Goal: Task Accomplishment & Management: Manage account settings

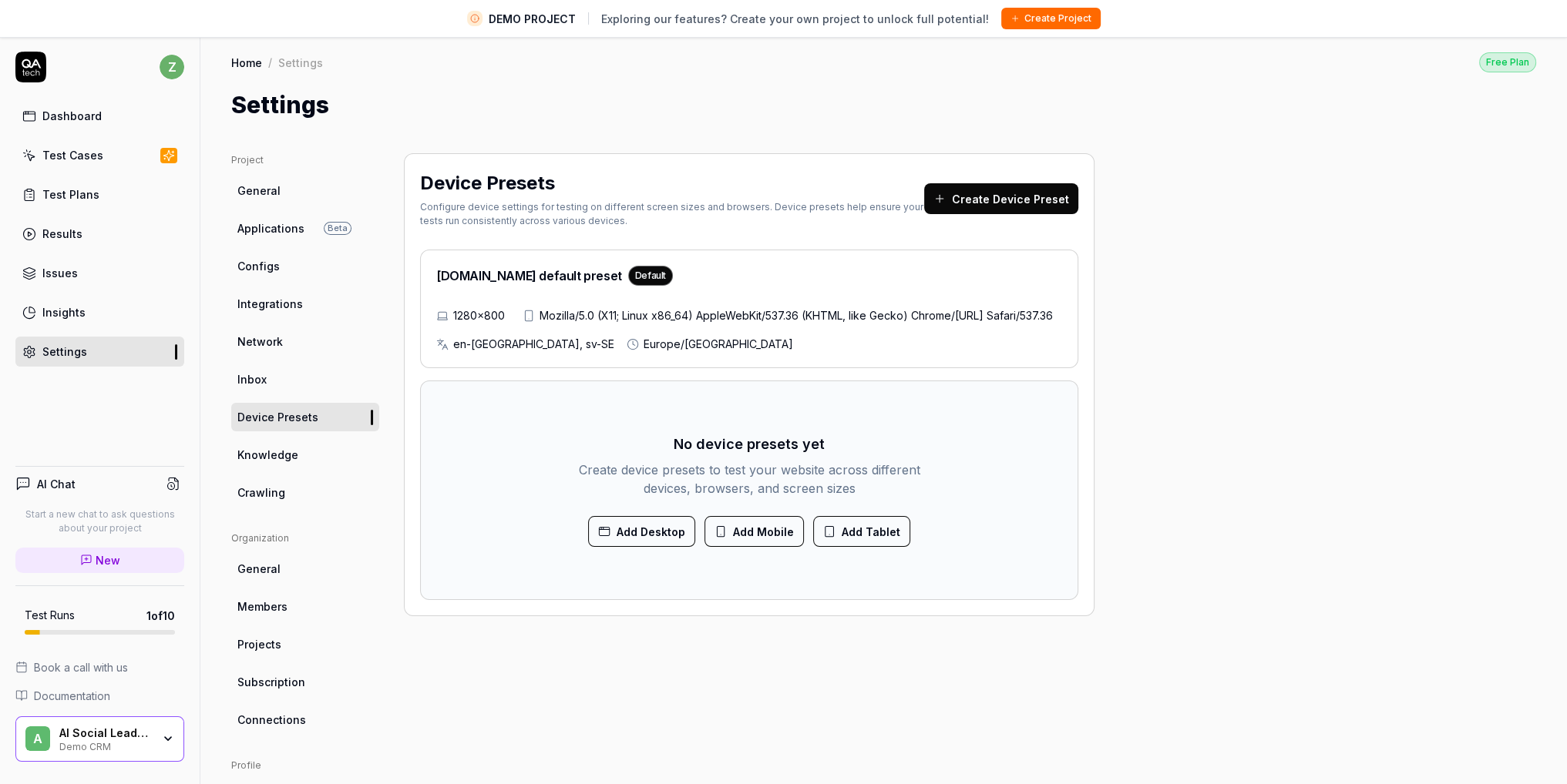
click at [1342, 125] on div "Project General Applications Beta Configs Integrations Network Inbox Device Pre…" at bounding box center [884, 538] width 1367 height 832
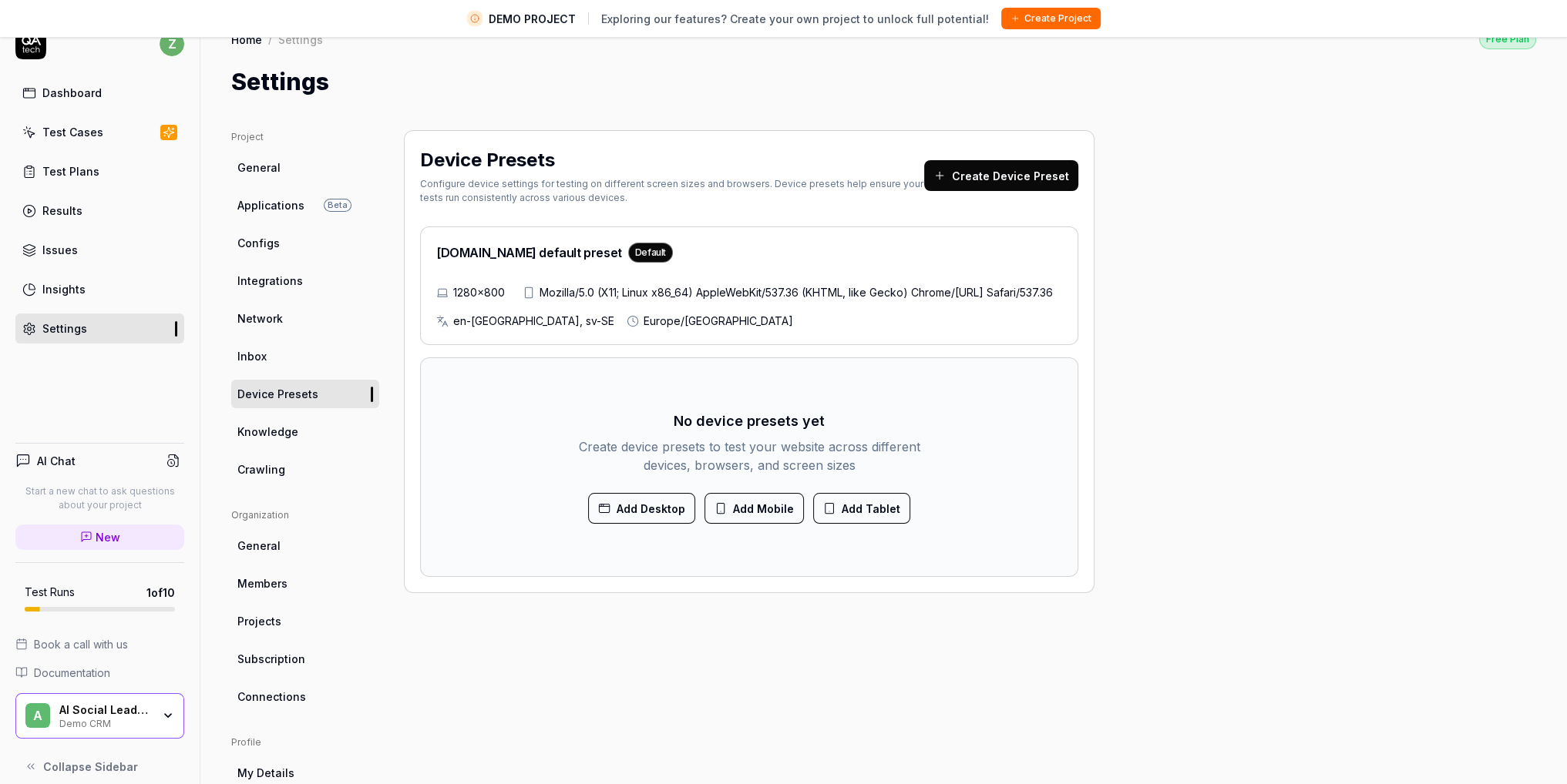
scroll to position [36, 0]
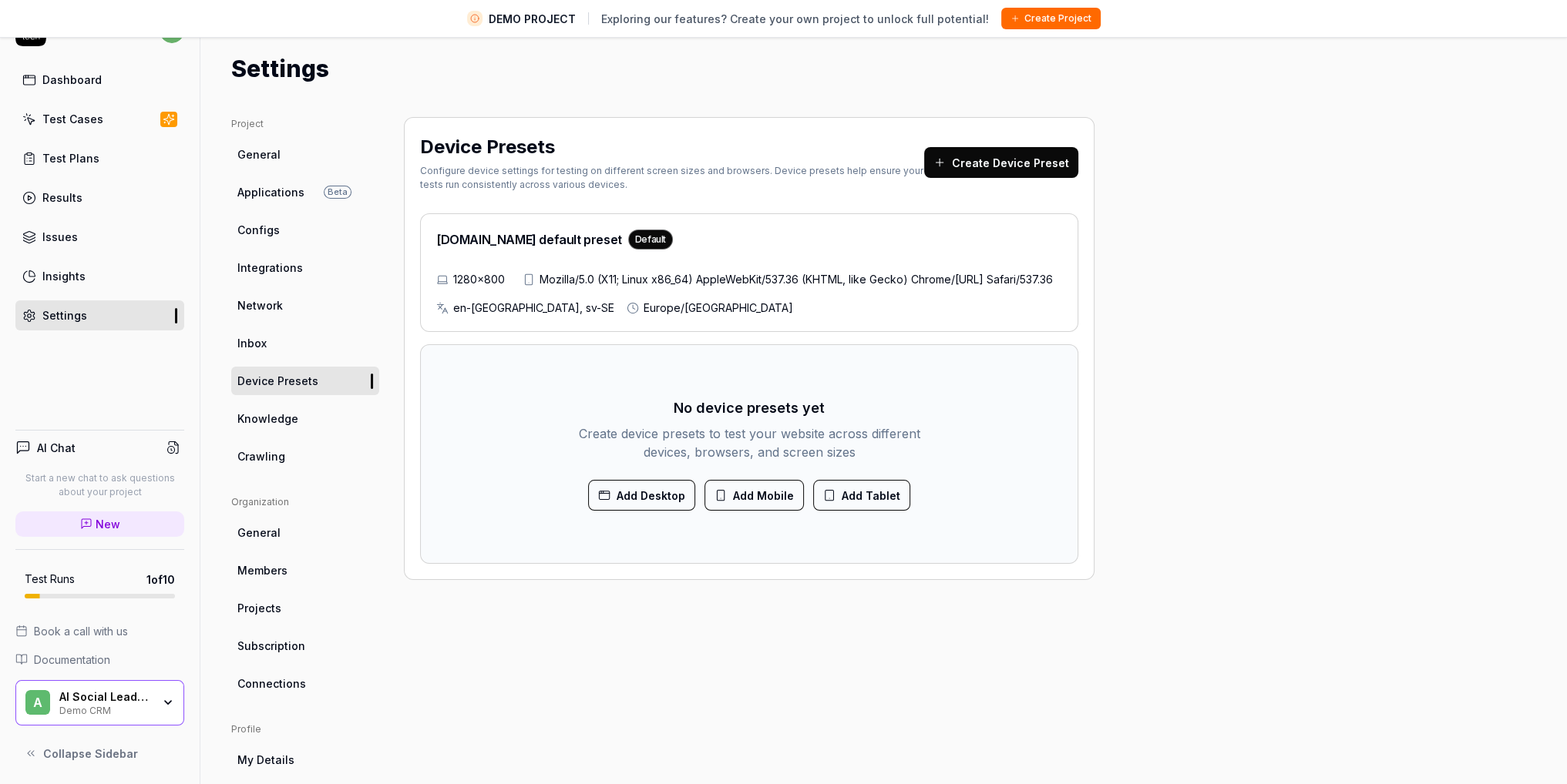
click at [125, 701] on div "AI Social Leads Finder" at bounding box center [106, 697] width 93 height 14
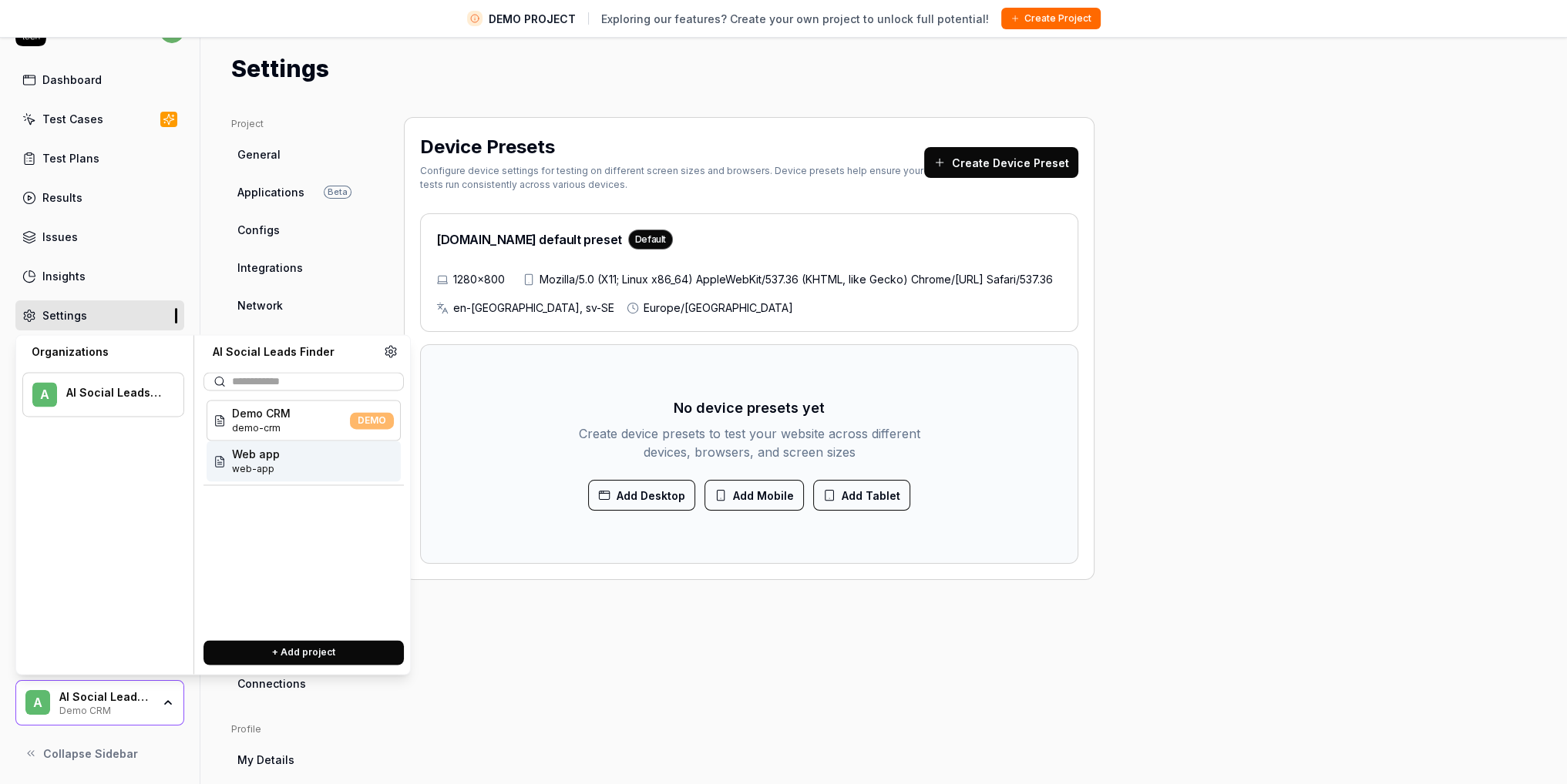
click at [308, 469] on div "Web app web-app" at bounding box center [303, 460] width 194 height 41
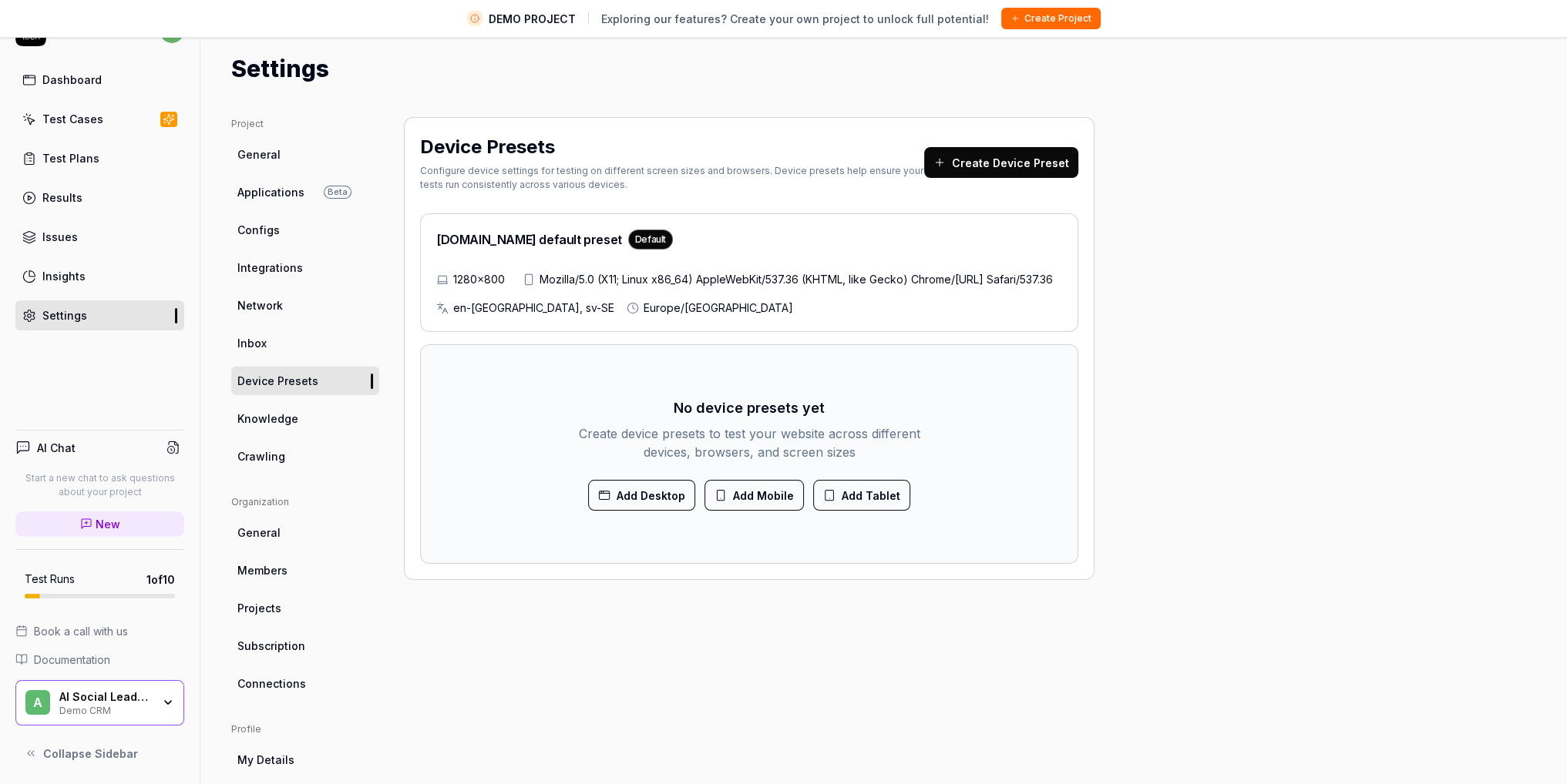
click at [147, 707] on div "Demo CRM" at bounding box center [106, 709] width 93 height 12
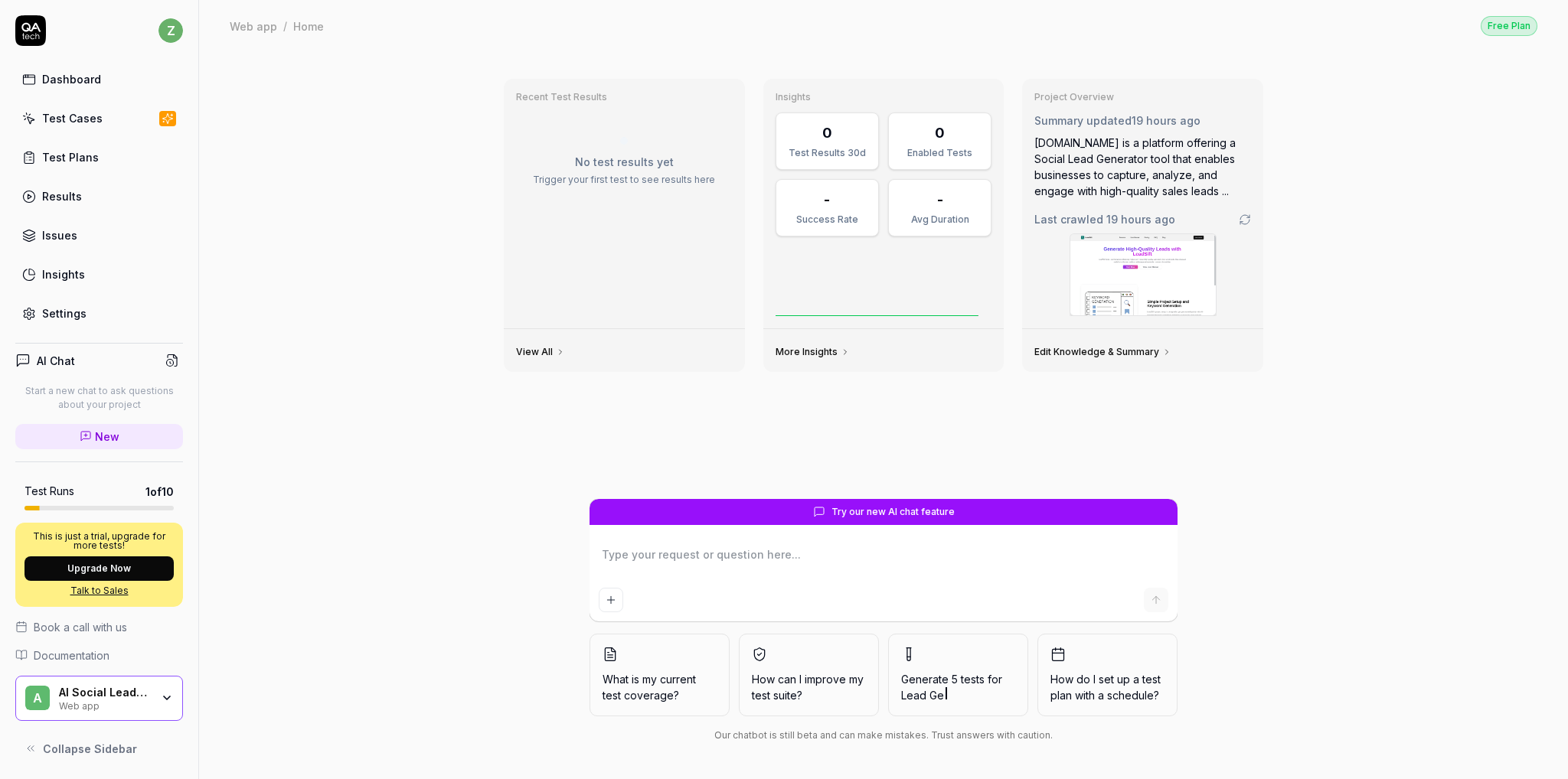
click at [386, 396] on div "Recent Test Results No test results yet Trigger your first test to see results …" at bounding box center [883, 416] width 1369 height 728
click at [58, 306] on div "Settings" at bounding box center [64, 313] width 44 height 16
type textarea "*"
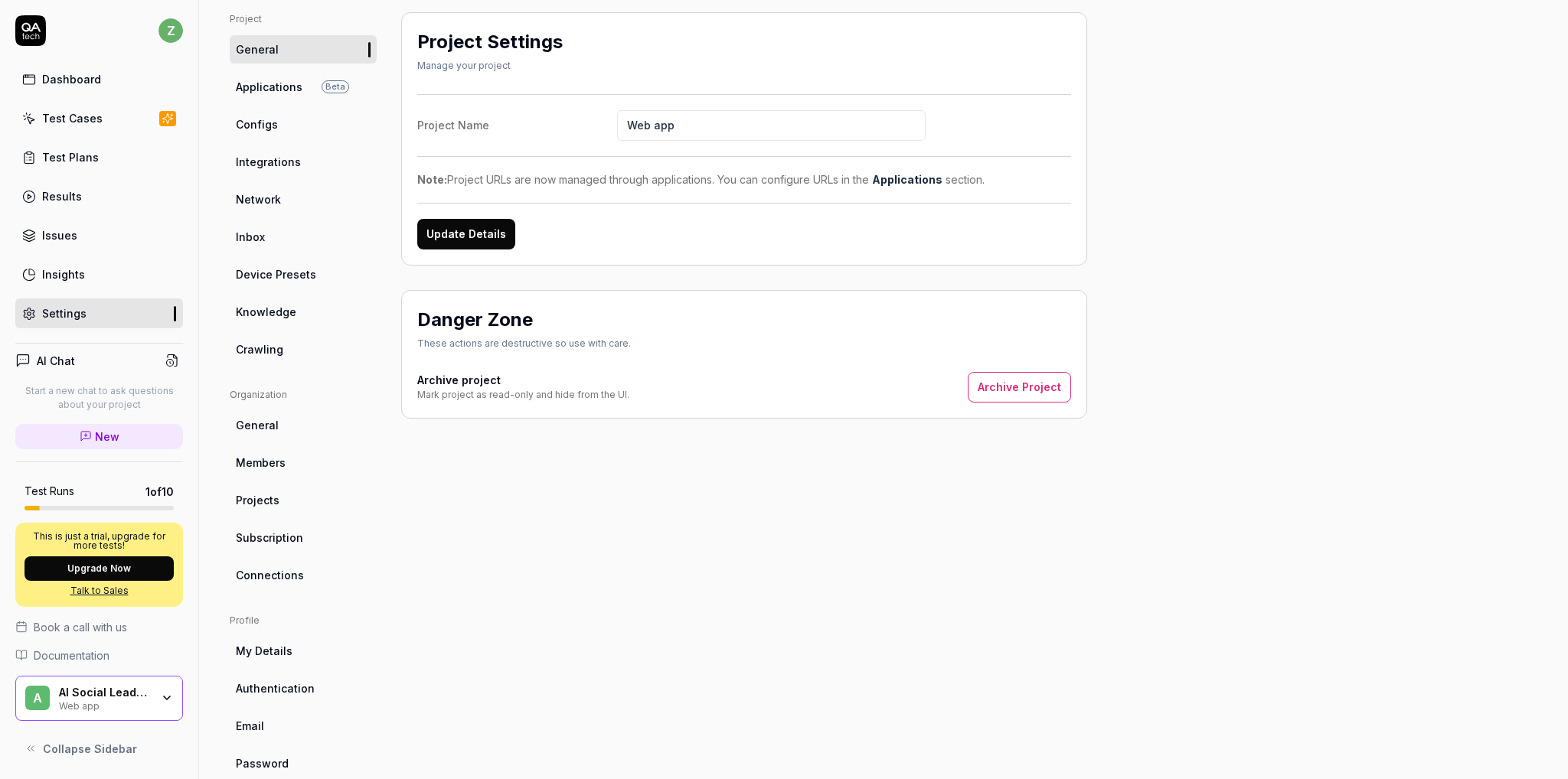
scroll to position [134, 0]
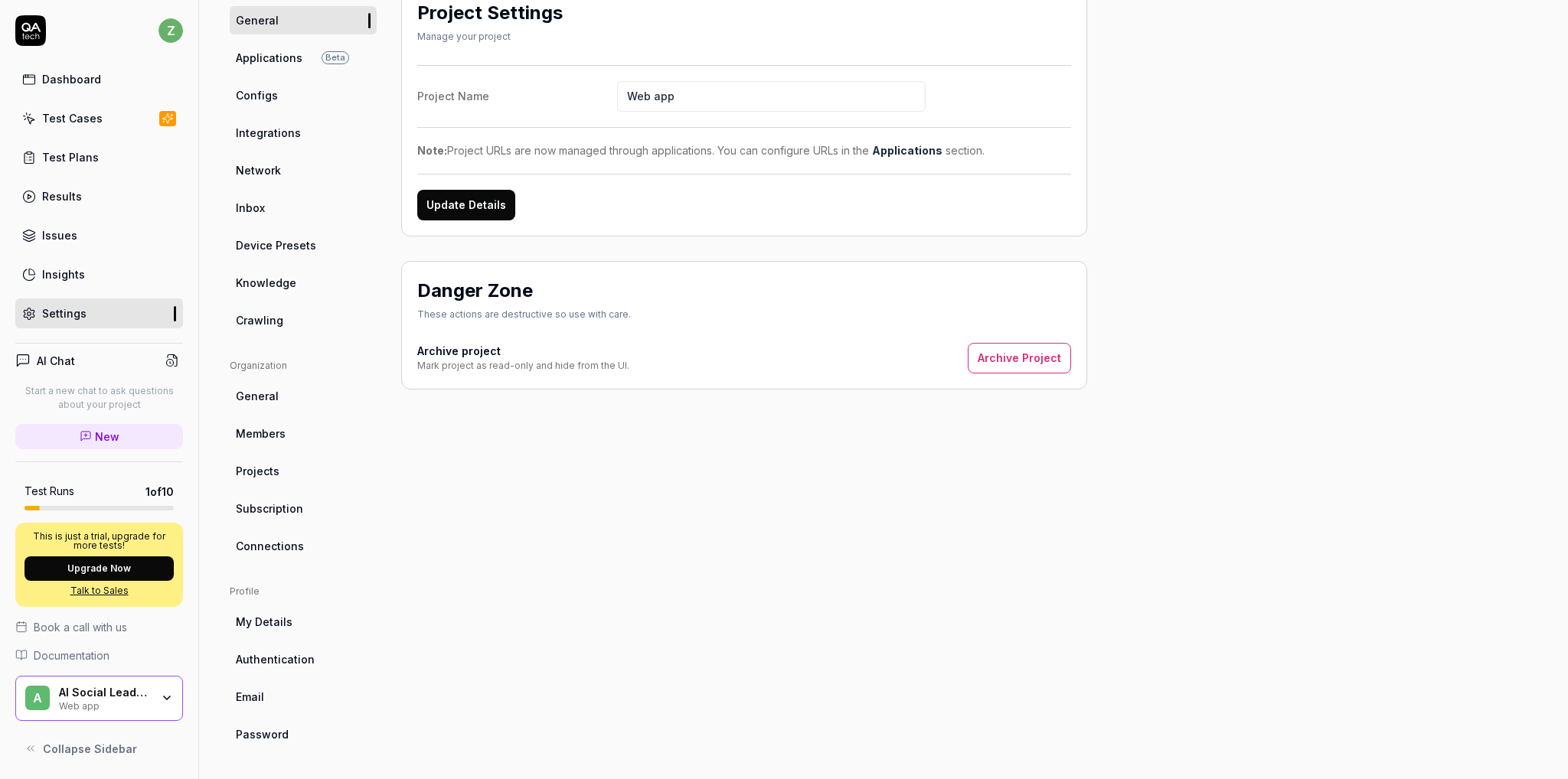
click at [321, 242] on link "Device Presets" at bounding box center [303, 246] width 147 height 28
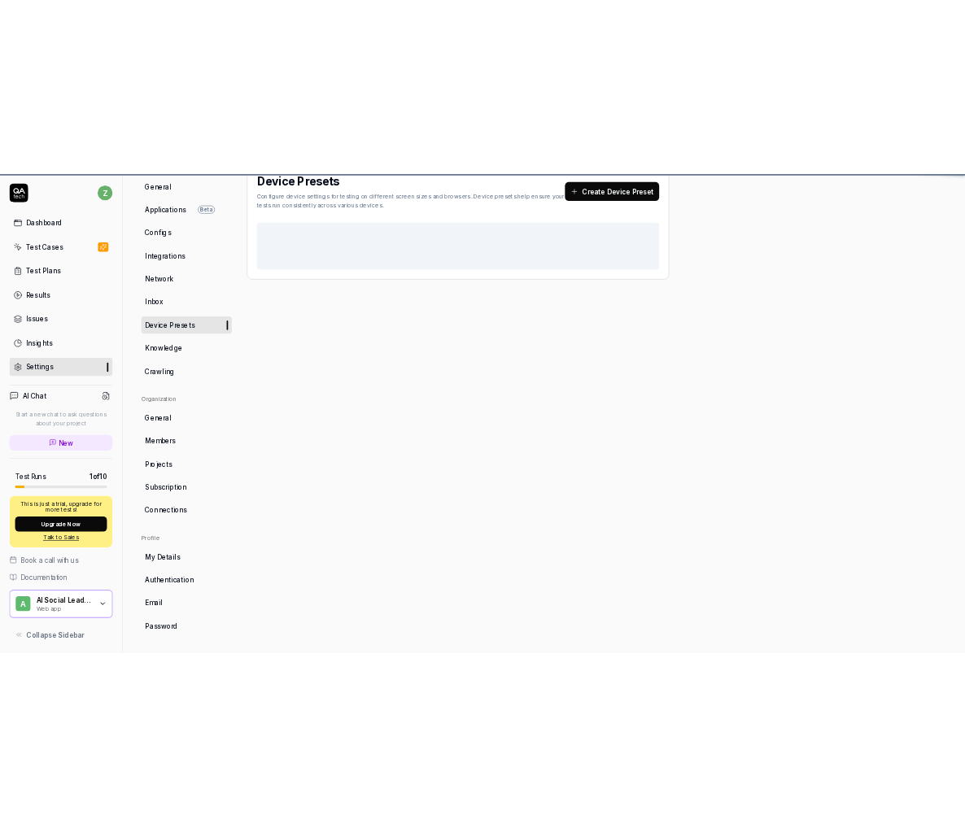
scroll to position [124, 0]
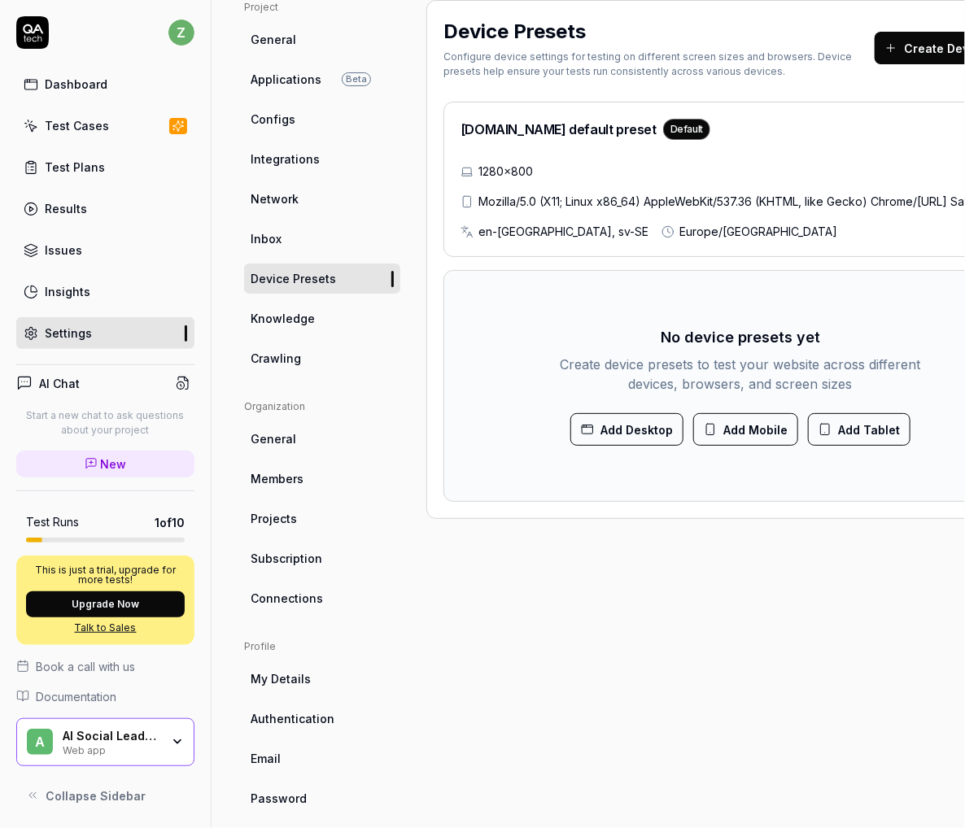
click at [268, 236] on span "Inbox" at bounding box center [266, 238] width 31 height 17
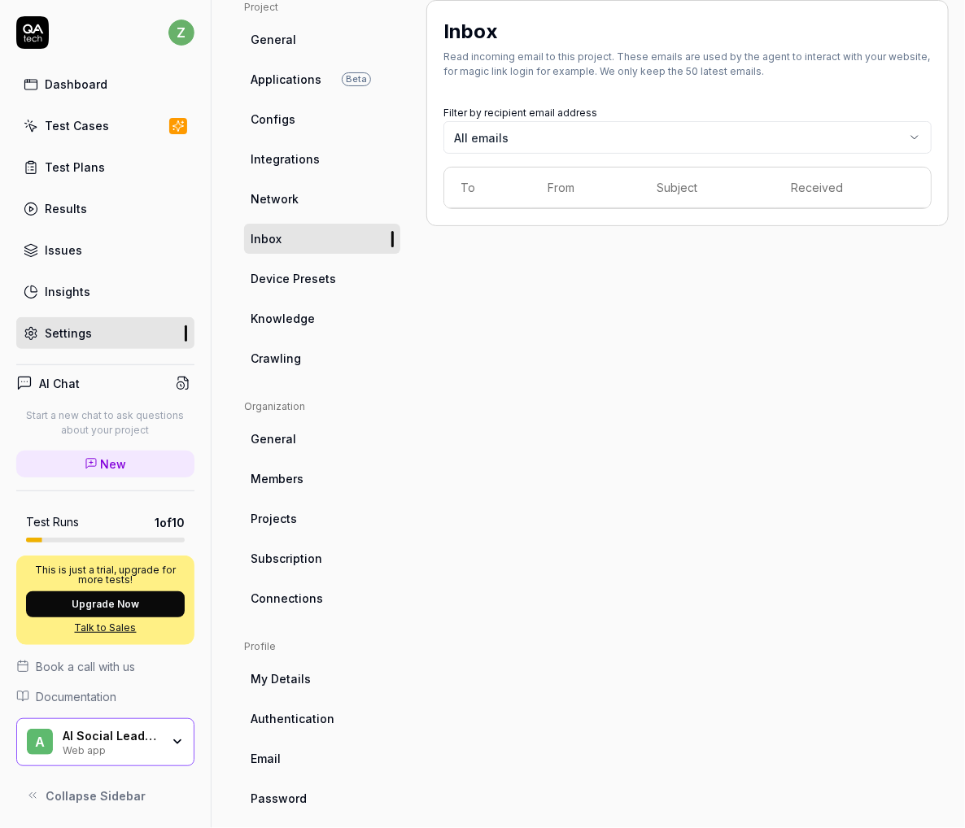
click at [286, 273] on span "Device Presets" at bounding box center [293, 278] width 85 height 17
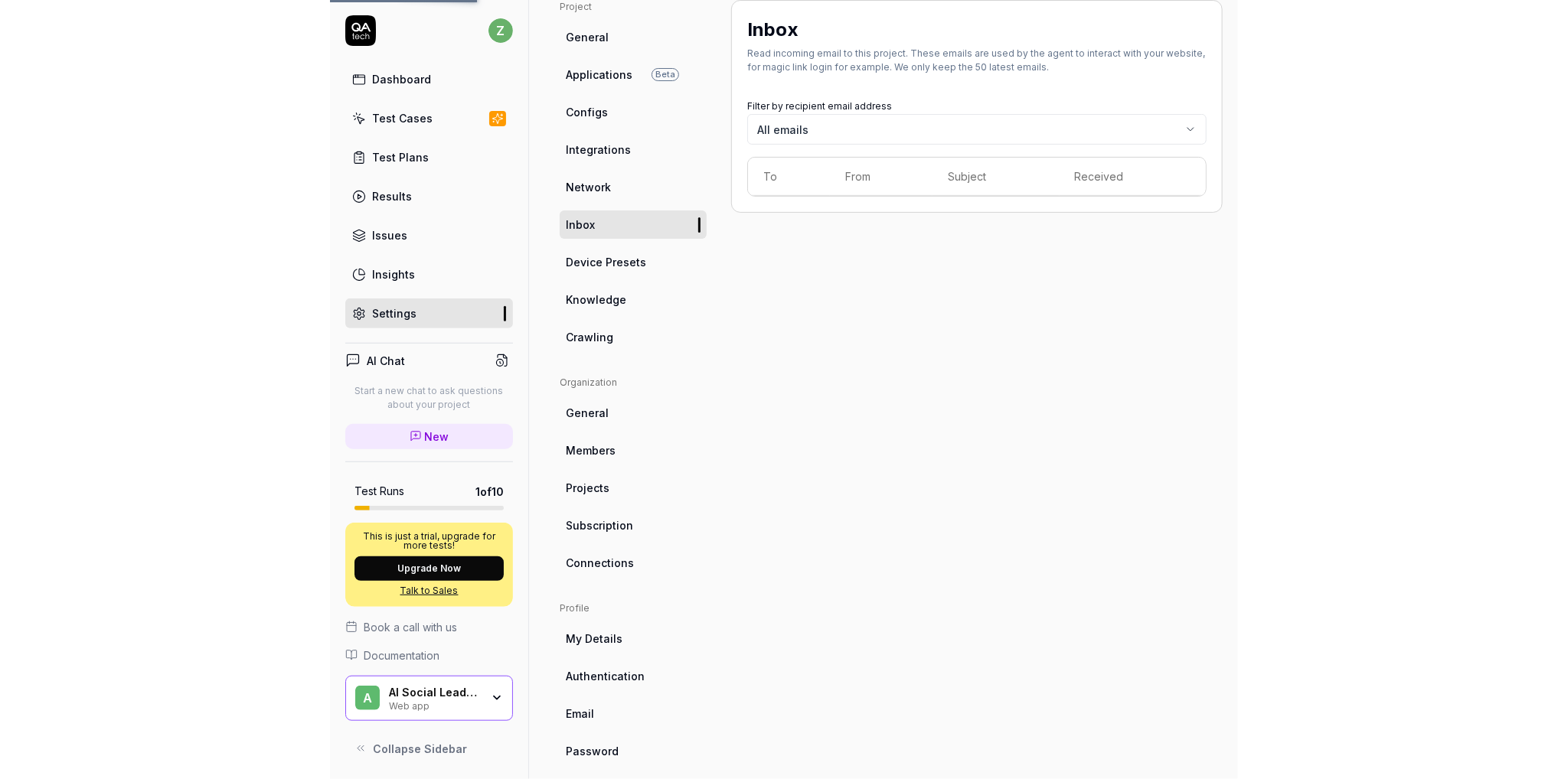
scroll to position [117, 116]
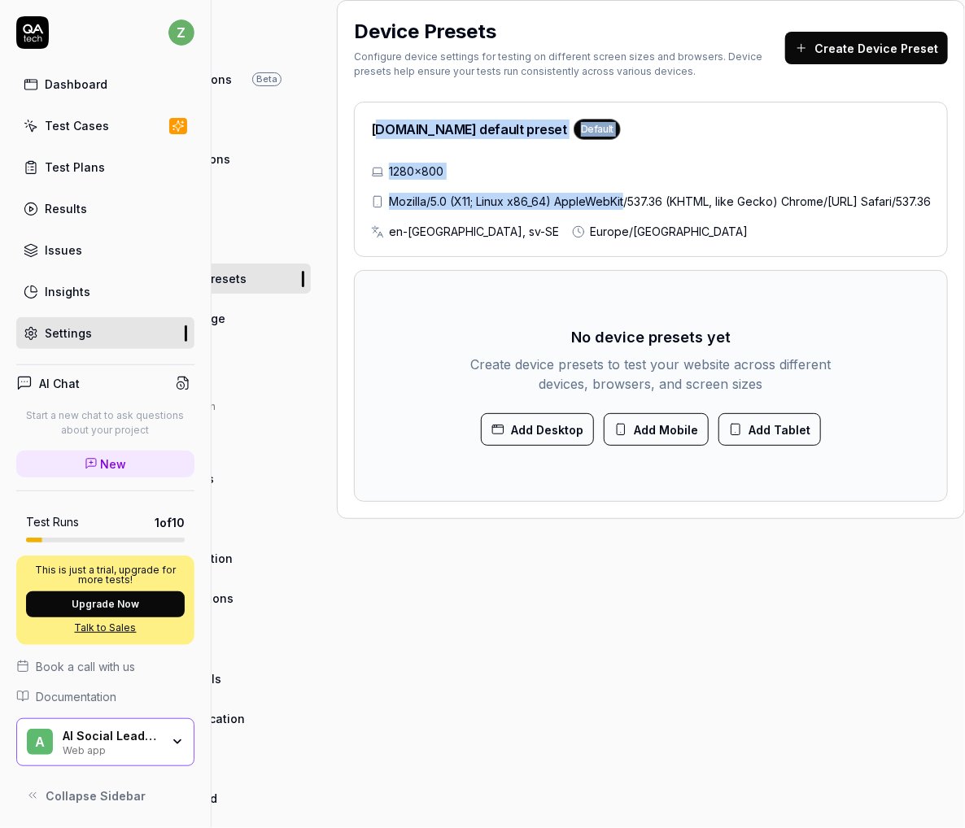
drag, startPoint x: 593, startPoint y: 238, endPoint x: 347, endPoint y: 125, distance: 270.2
click at [354, 125] on div "[DOMAIN_NAME] default preset Default 1280×800 Mozilla/5.0 (X11; Linux x86_64) A…" at bounding box center [651, 179] width 594 height 155
click at [596, 134] on div "[DOMAIN_NAME] default preset Default" at bounding box center [651, 133] width 560 height 28
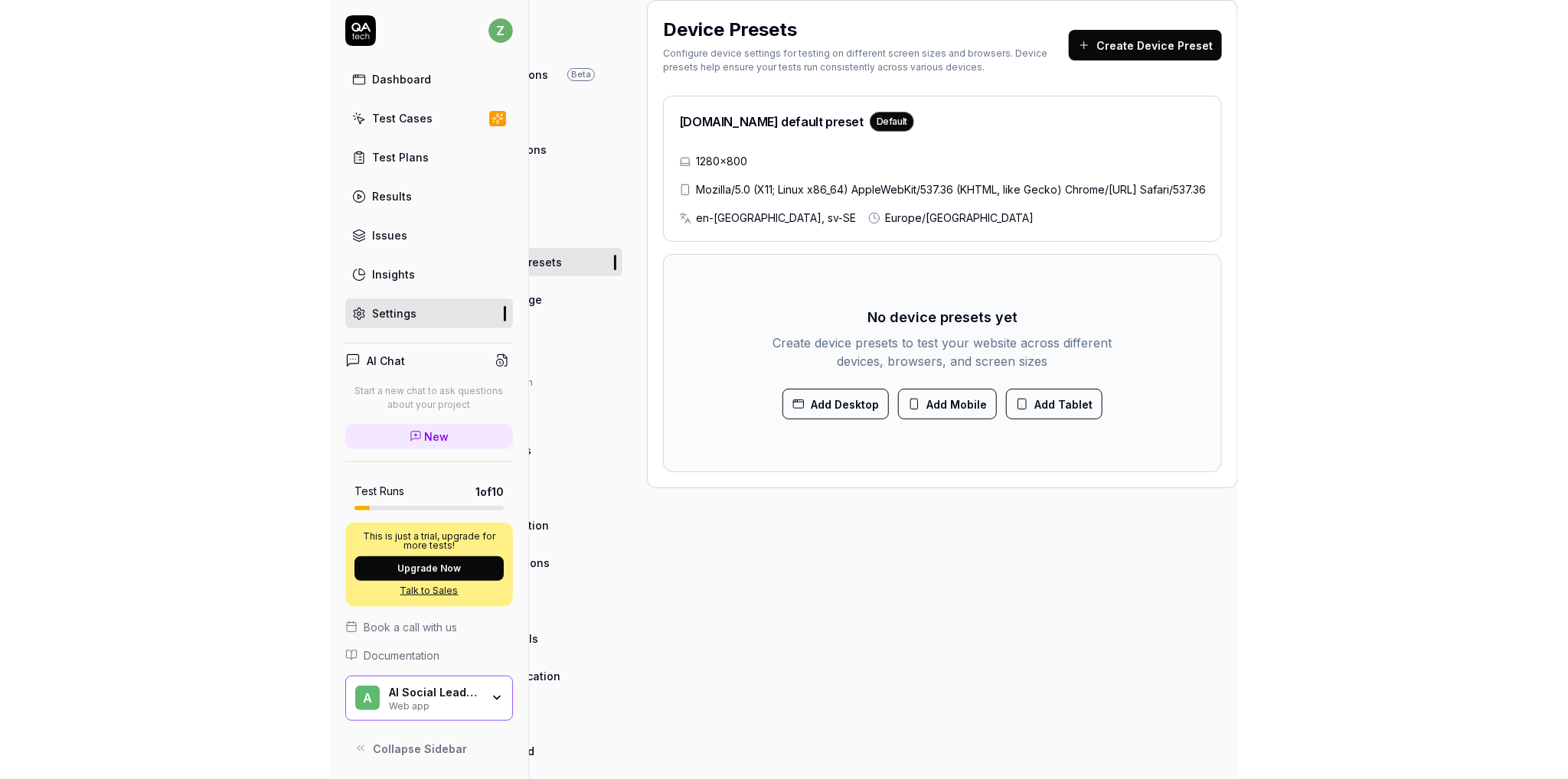
scroll to position [117, 0]
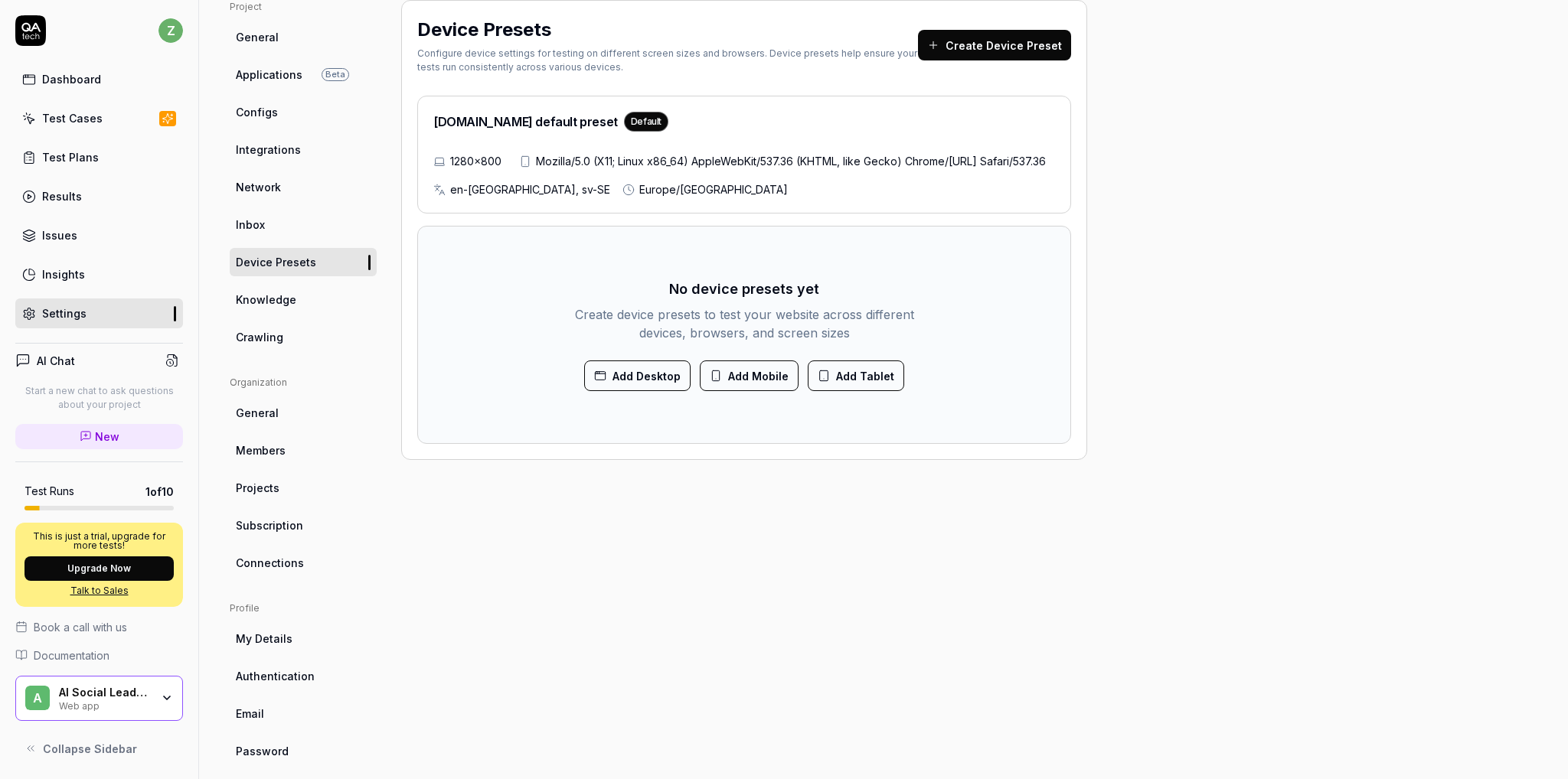
click at [651, 573] on div "Device Presets Configure device settings for testing on different screen sizes …" at bounding box center [743, 383] width 686 height 766
click at [1239, 186] on div "Project General Applications Beta Configs Integrations Network Inbox Device Pre…" at bounding box center [883, 383] width 1307 height 766
drag, startPoint x: 450, startPoint y: 157, endPoint x: 496, endPoint y: 160, distance: 46.1
click at [496, 160] on span "1280×800" at bounding box center [475, 161] width 52 height 16
click at [796, 145] on div "[DOMAIN_NAME] default preset Default 1280×800 Mozilla/5.0 (X11; Linux x86_64) A…" at bounding box center [743, 154] width 654 height 118
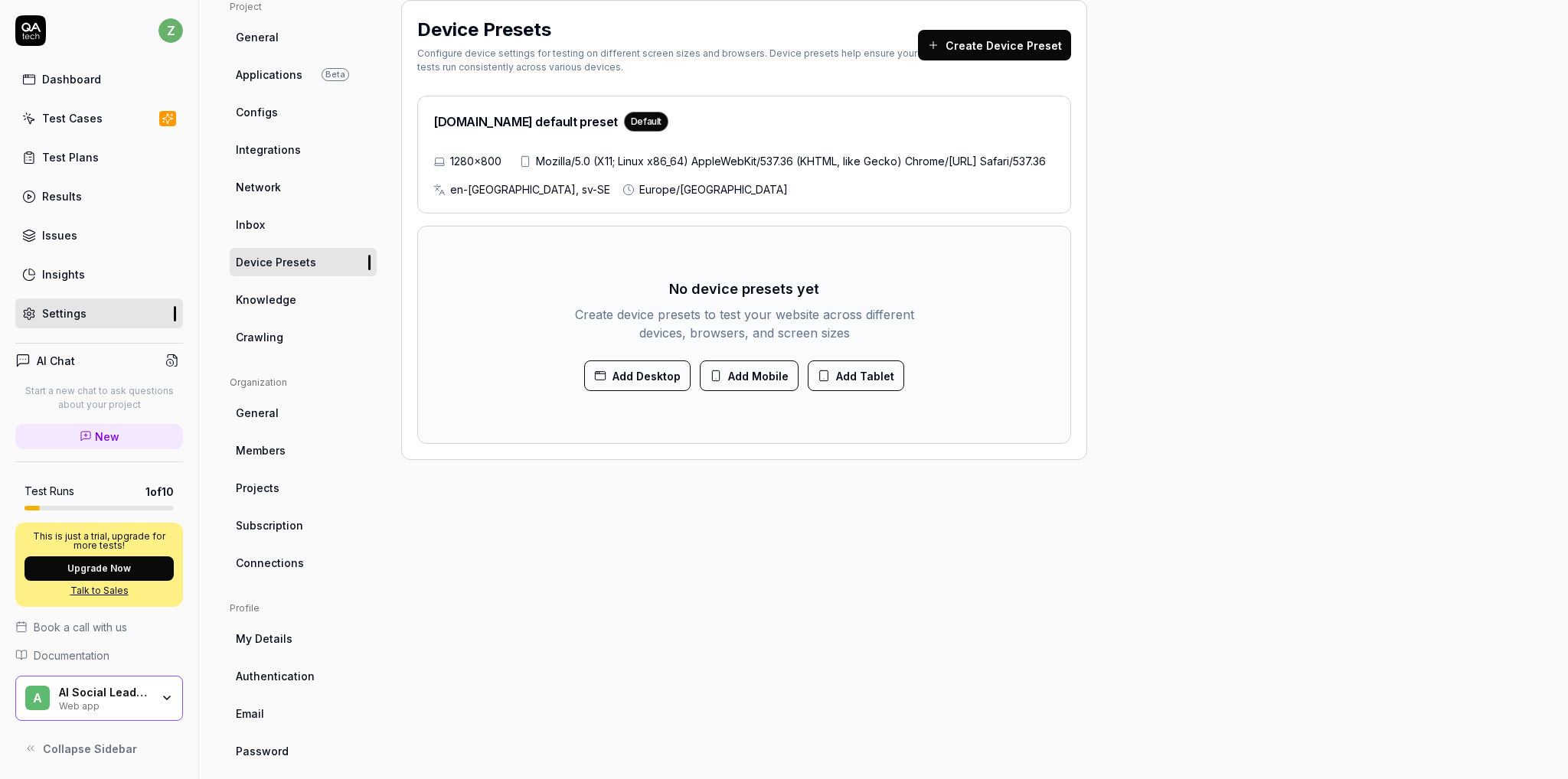
click at [547, 125] on h2 "[DOMAIN_NAME] default preset Default" at bounding box center [551, 121] width 235 height 20
drag, startPoint x: 557, startPoint y: 31, endPoint x: 418, endPoint y: 31, distance: 139.0
click at [418, 31] on div "Device Presets" at bounding box center [667, 29] width 500 height 27
copy h2 "Device Presets"
click at [640, 121] on div "[DOMAIN_NAME] default preset Default" at bounding box center [744, 125] width 622 height 26
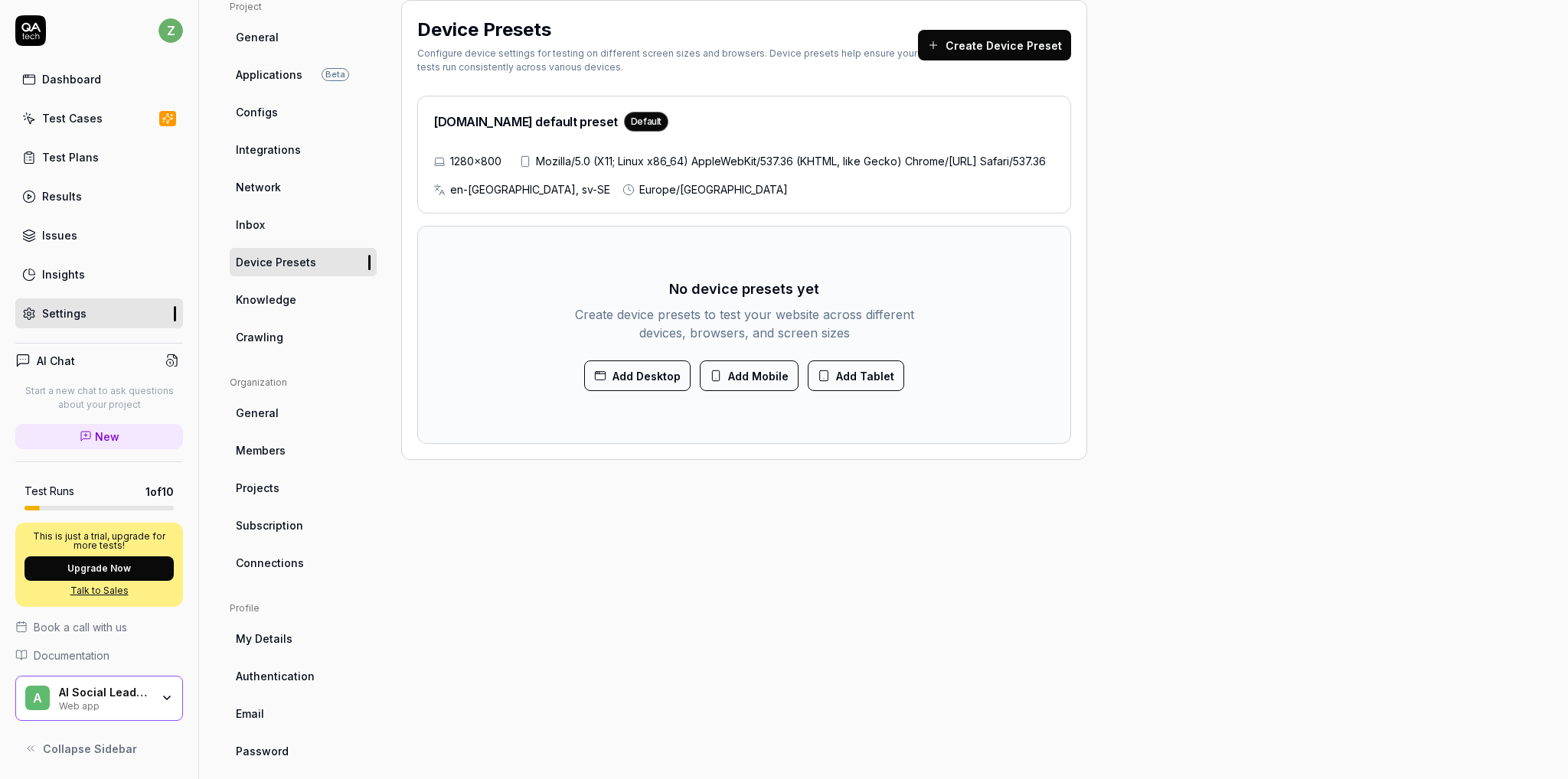
click at [1280, 224] on div "Project General Applications Beta Configs Integrations Network Inbox Device Pre…" at bounding box center [883, 383] width 1307 height 766
click at [122, 155] on link "Test Plans" at bounding box center [99, 157] width 167 height 30
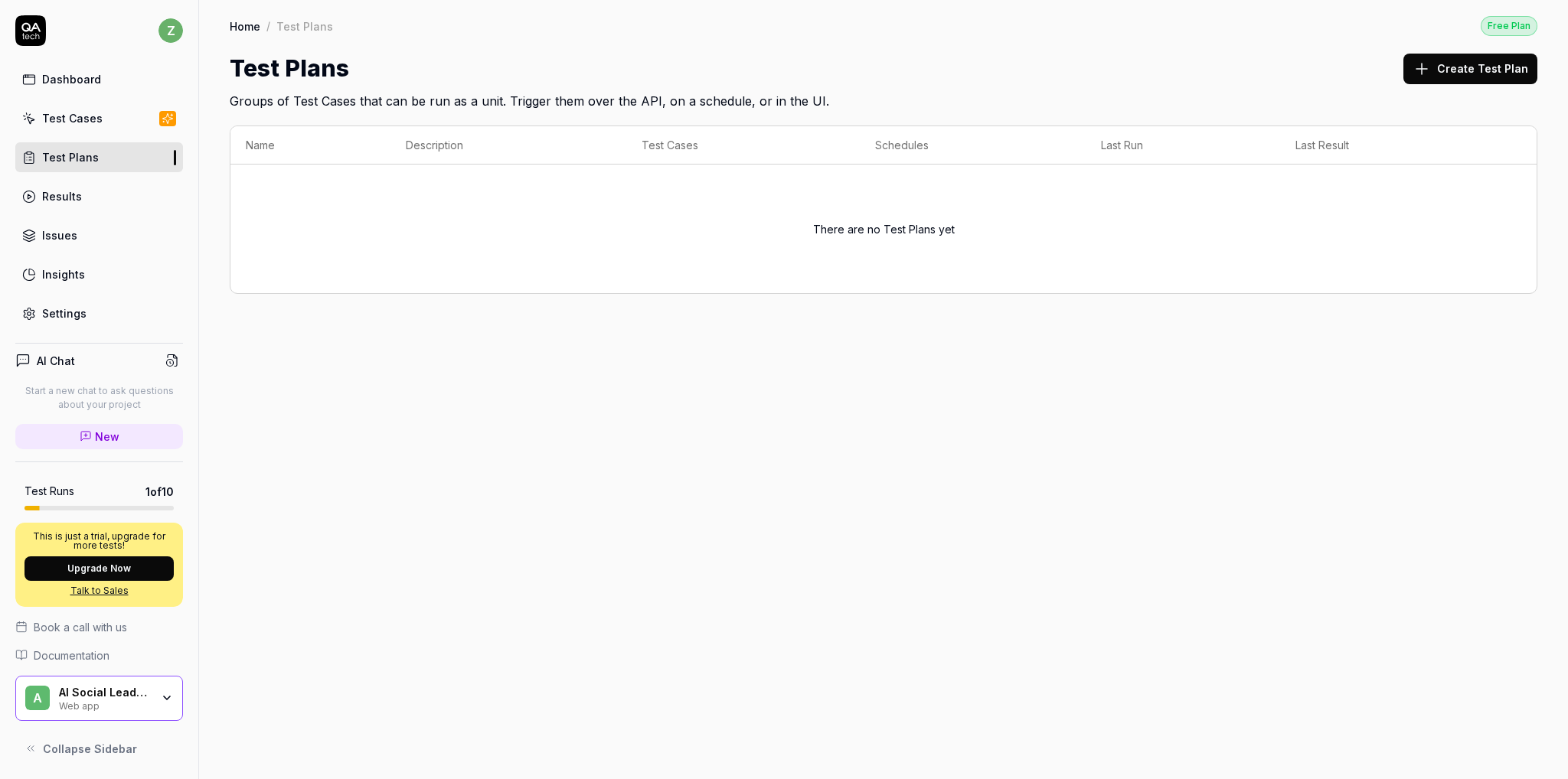
click at [1502, 57] on button "Create Test Plan" at bounding box center [1470, 69] width 134 height 31
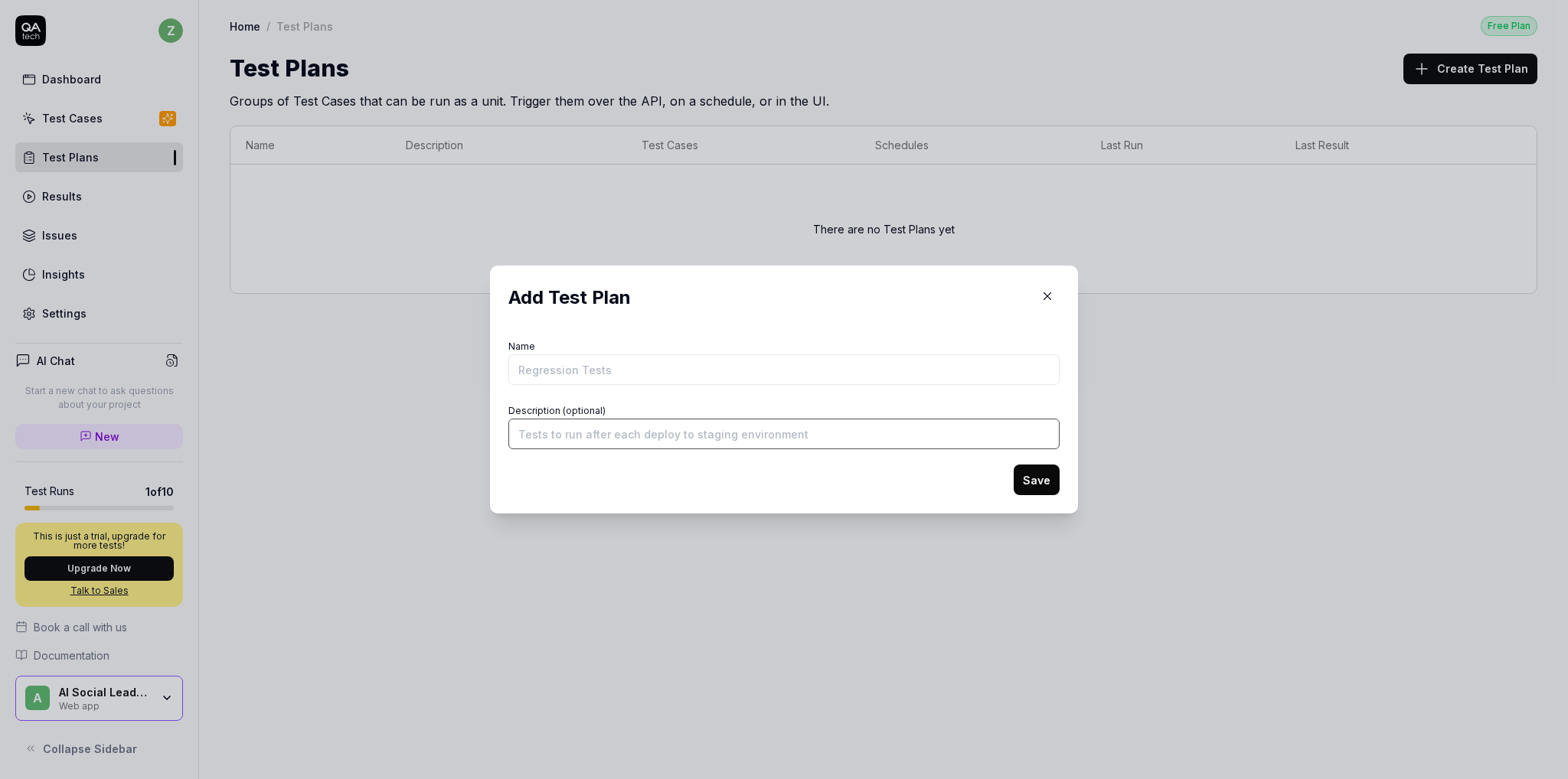
click at [729, 439] on input "Description (optional)" at bounding box center [784, 434] width 551 height 31
click at [605, 367] on input "Name" at bounding box center [784, 370] width 551 height 31
type input "AI Social Leads Finder"
click at [565, 437] on input "Description (optional)" at bounding box center [784, 434] width 551 height 31
type input "child_checkbox"
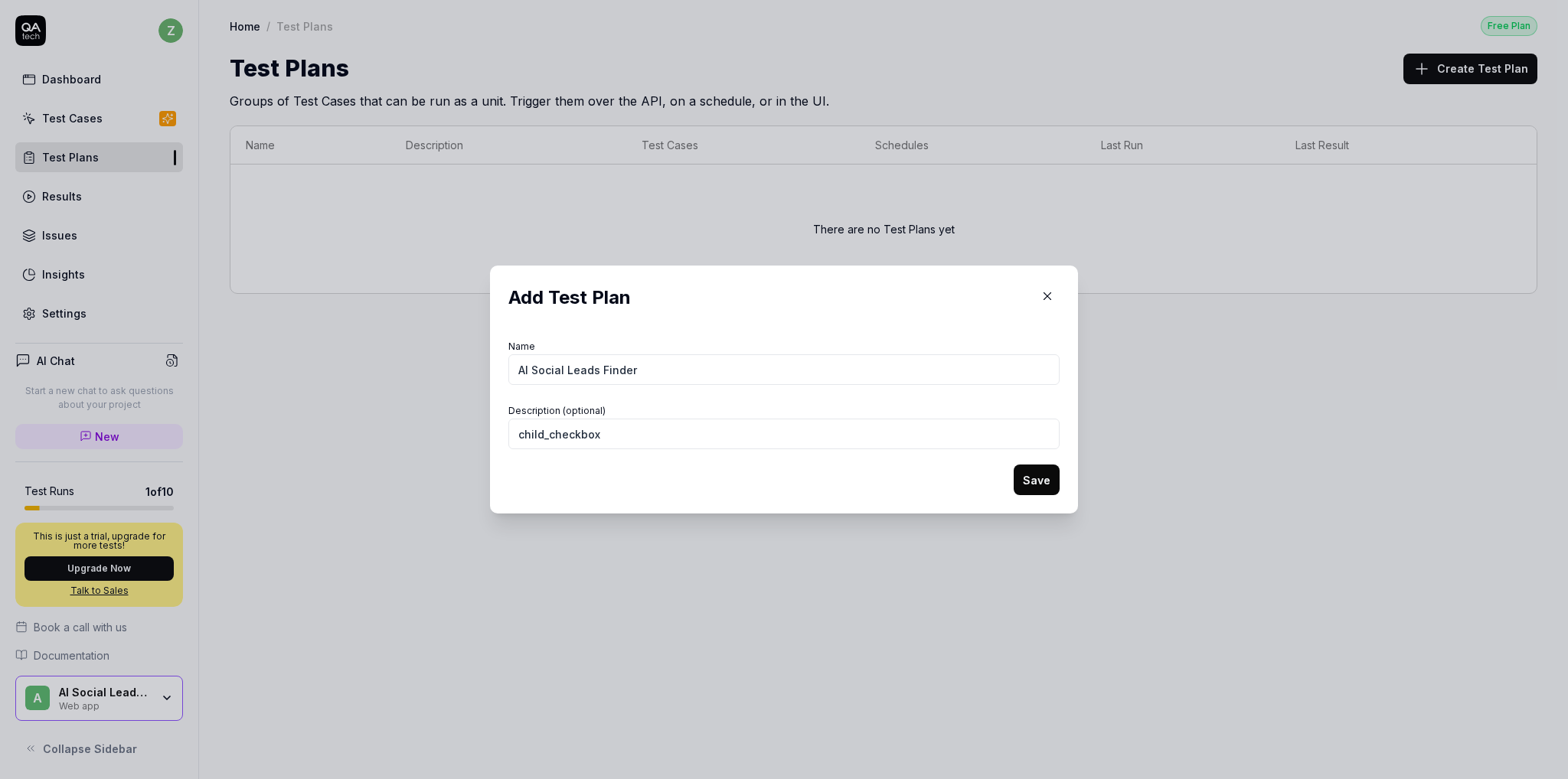
click at [1038, 482] on button "Save" at bounding box center [1036, 480] width 46 height 31
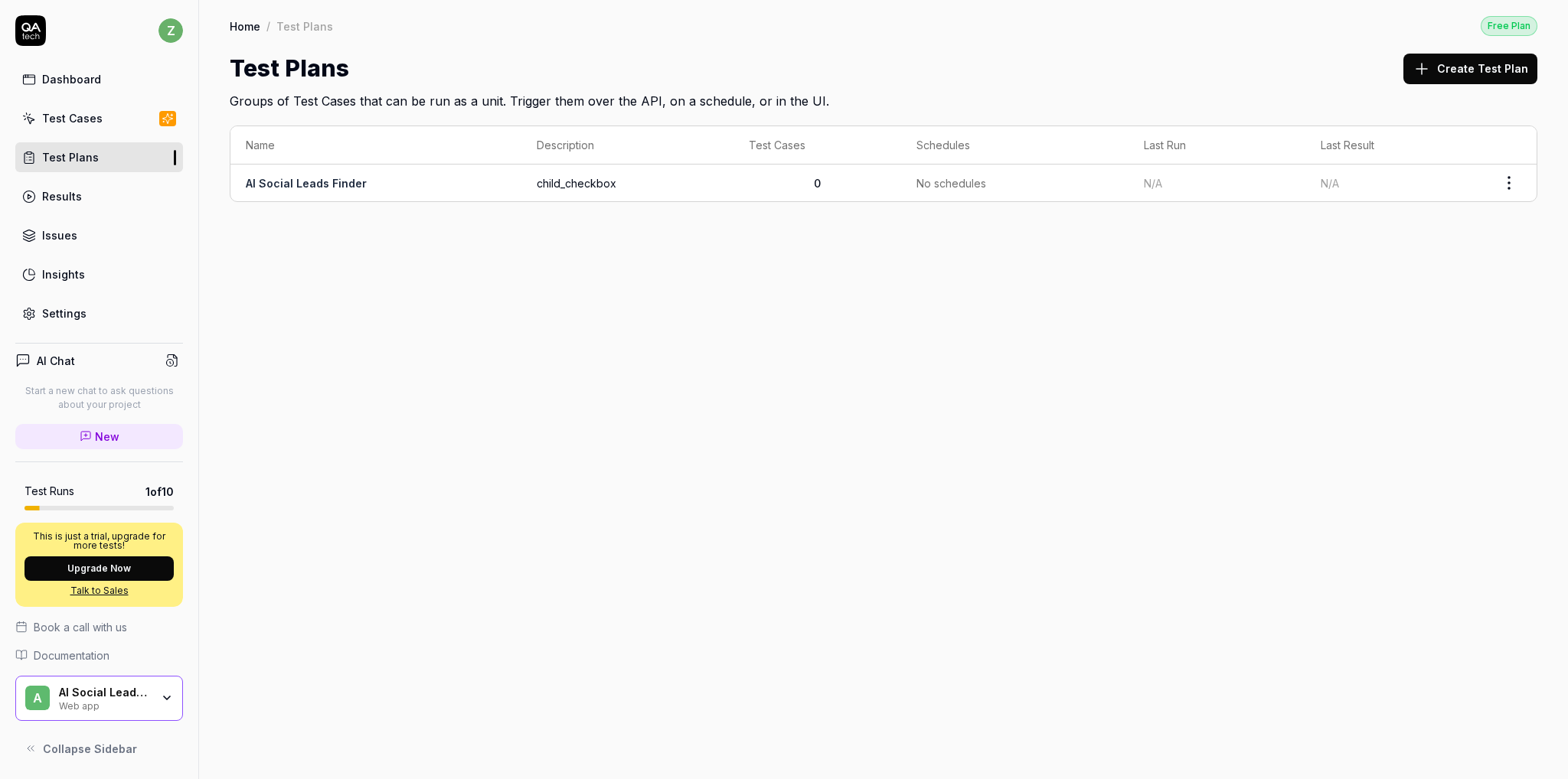
click at [344, 181] on link "AI Social Leads Finder" at bounding box center [306, 183] width 121 height 13
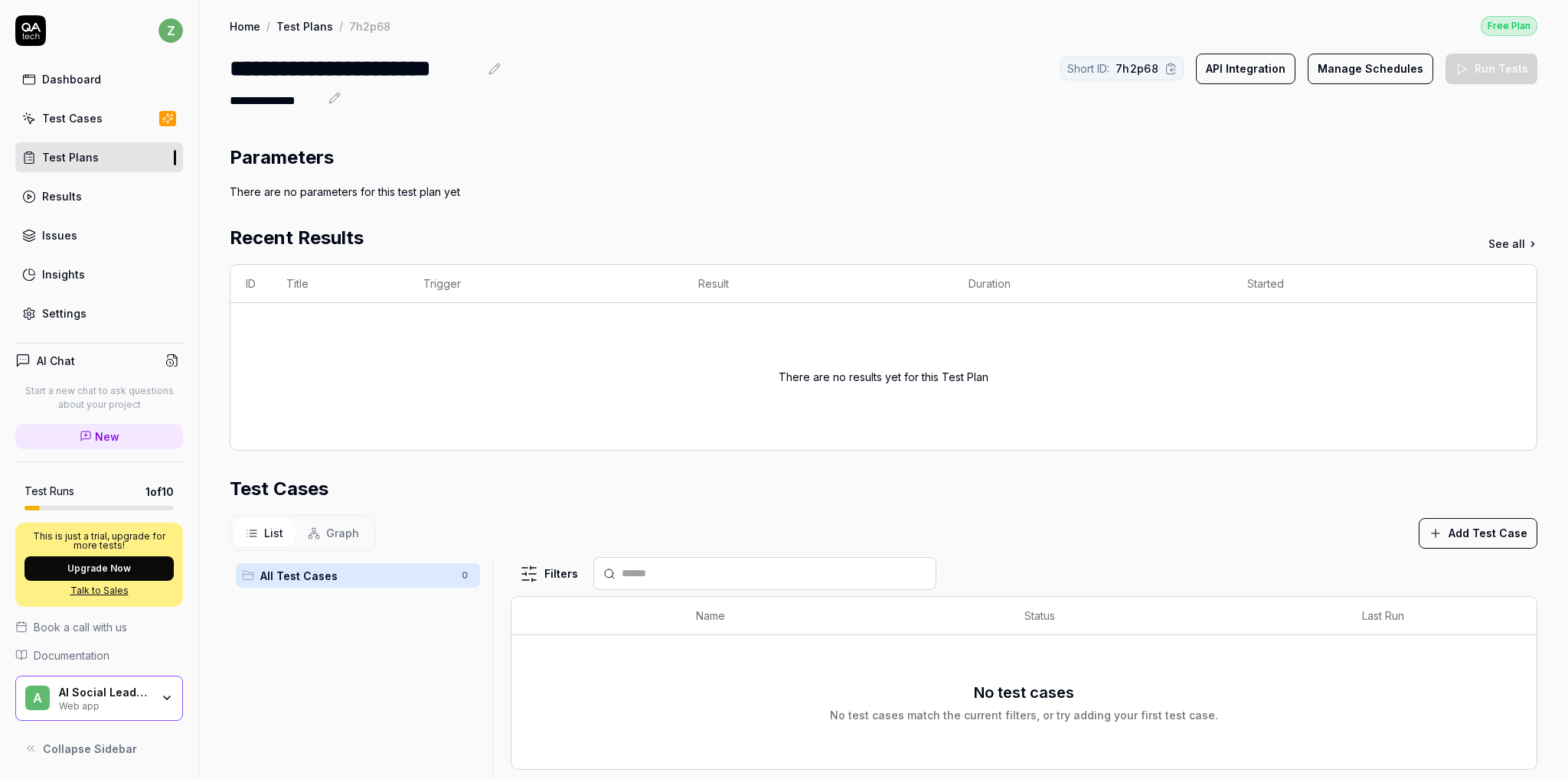
click at [1491, 533] on button "Add Test Case" at bounding box center [1478, 533] width 119 height 31
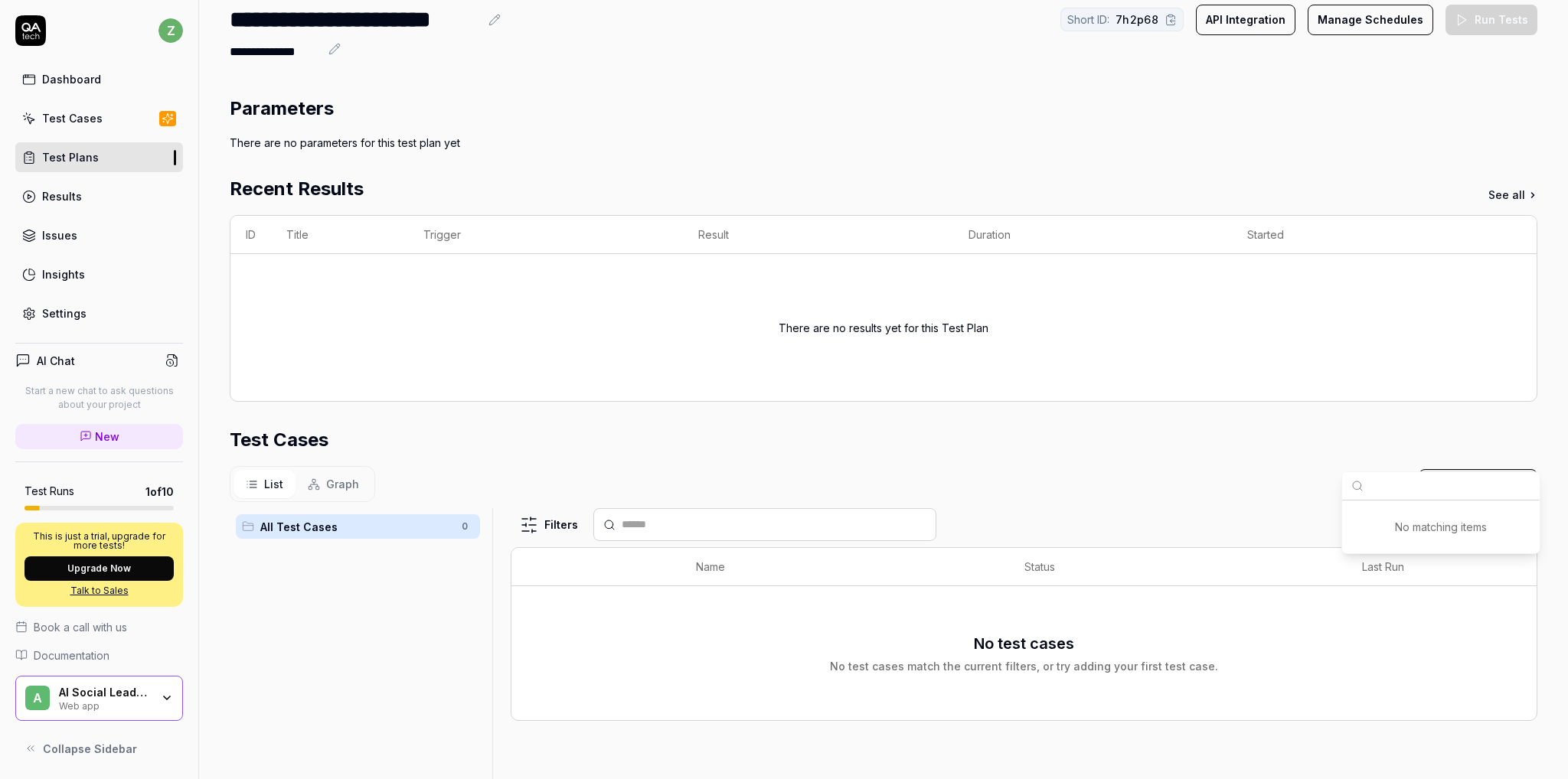
scroll to position [153, 0]
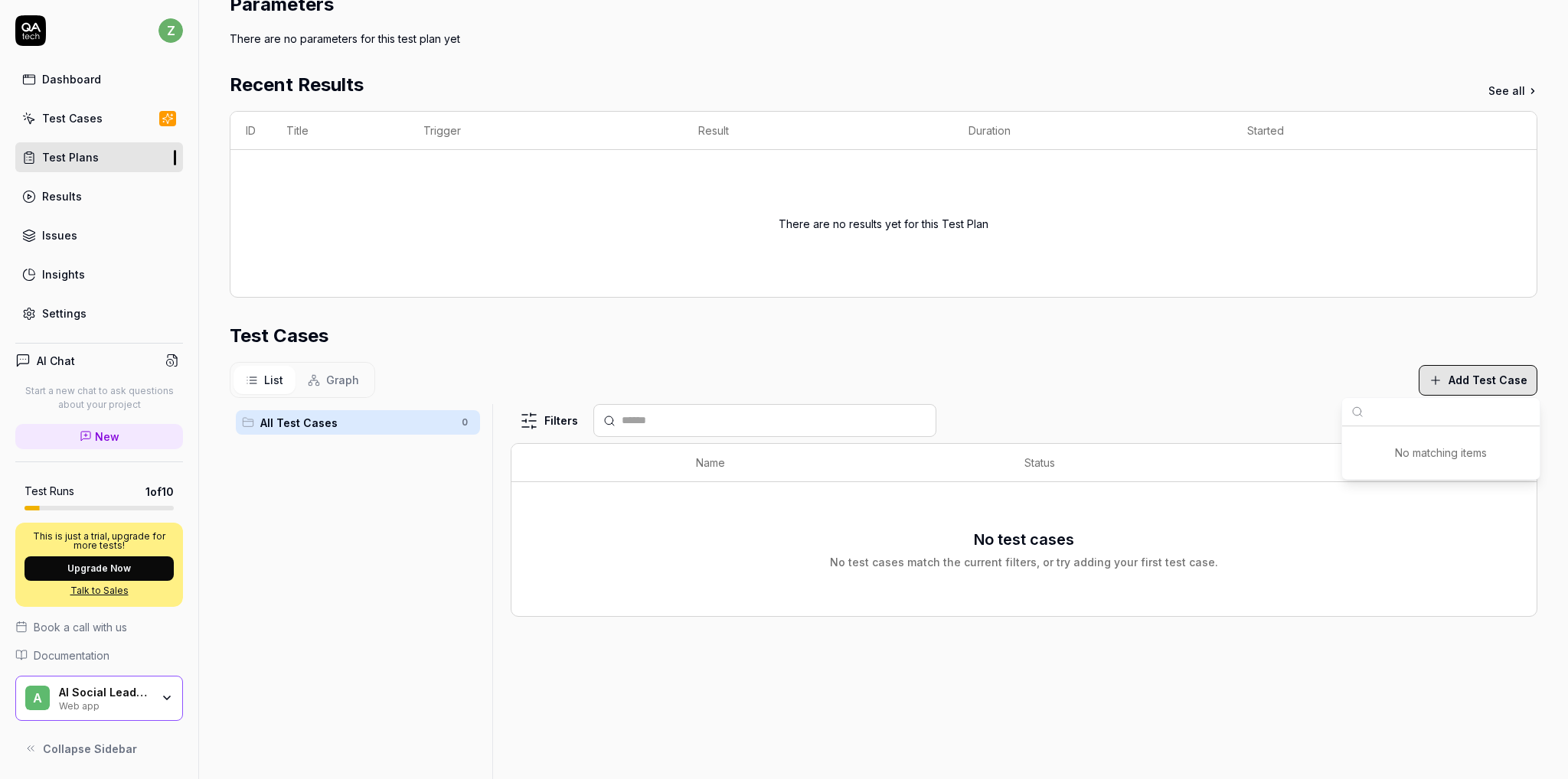
click at [1448, 380] on button "Add Test Case" at bounding box center [1478, 380] width 119 height 31
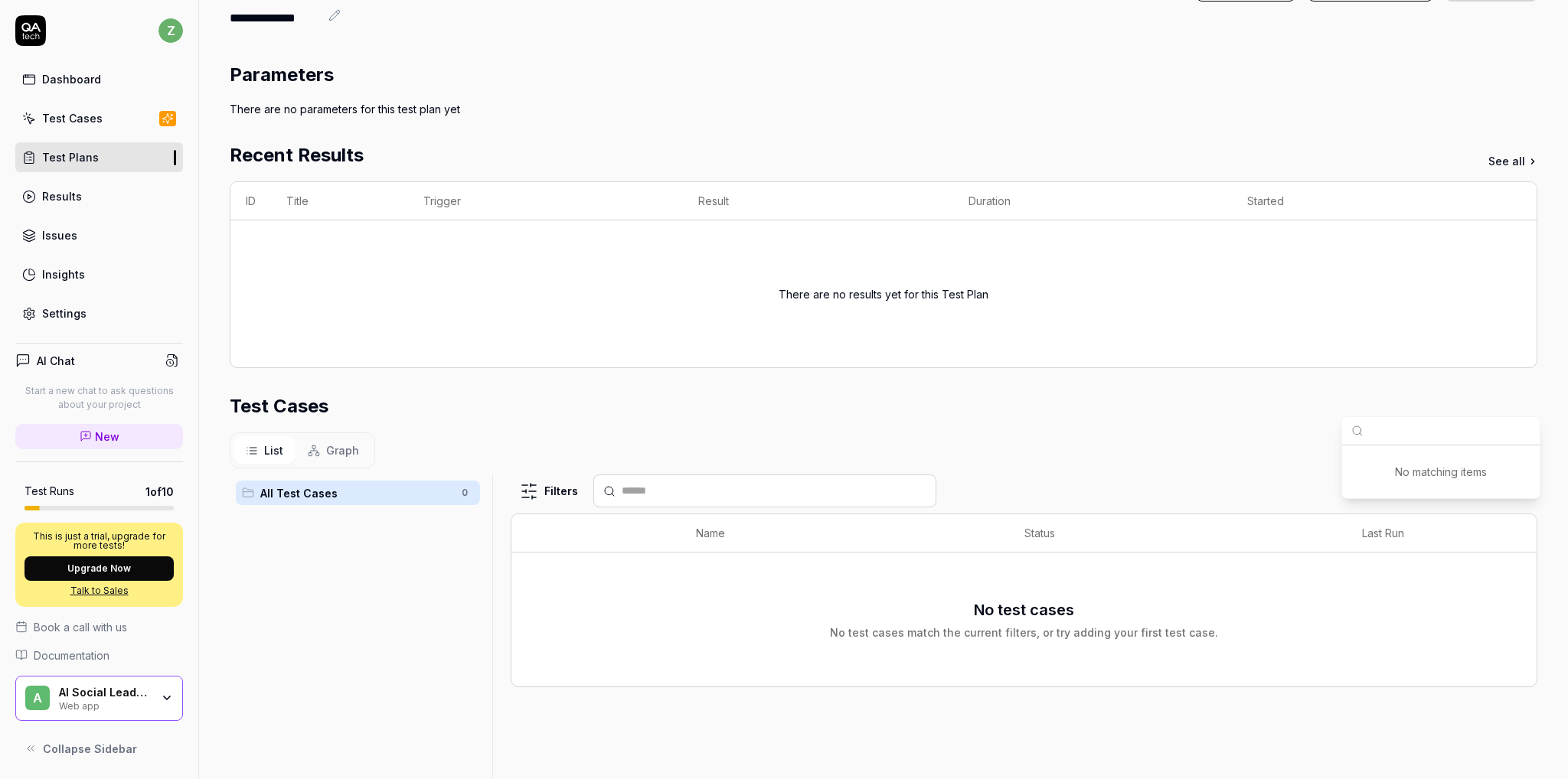
scroll to position [0, 0]
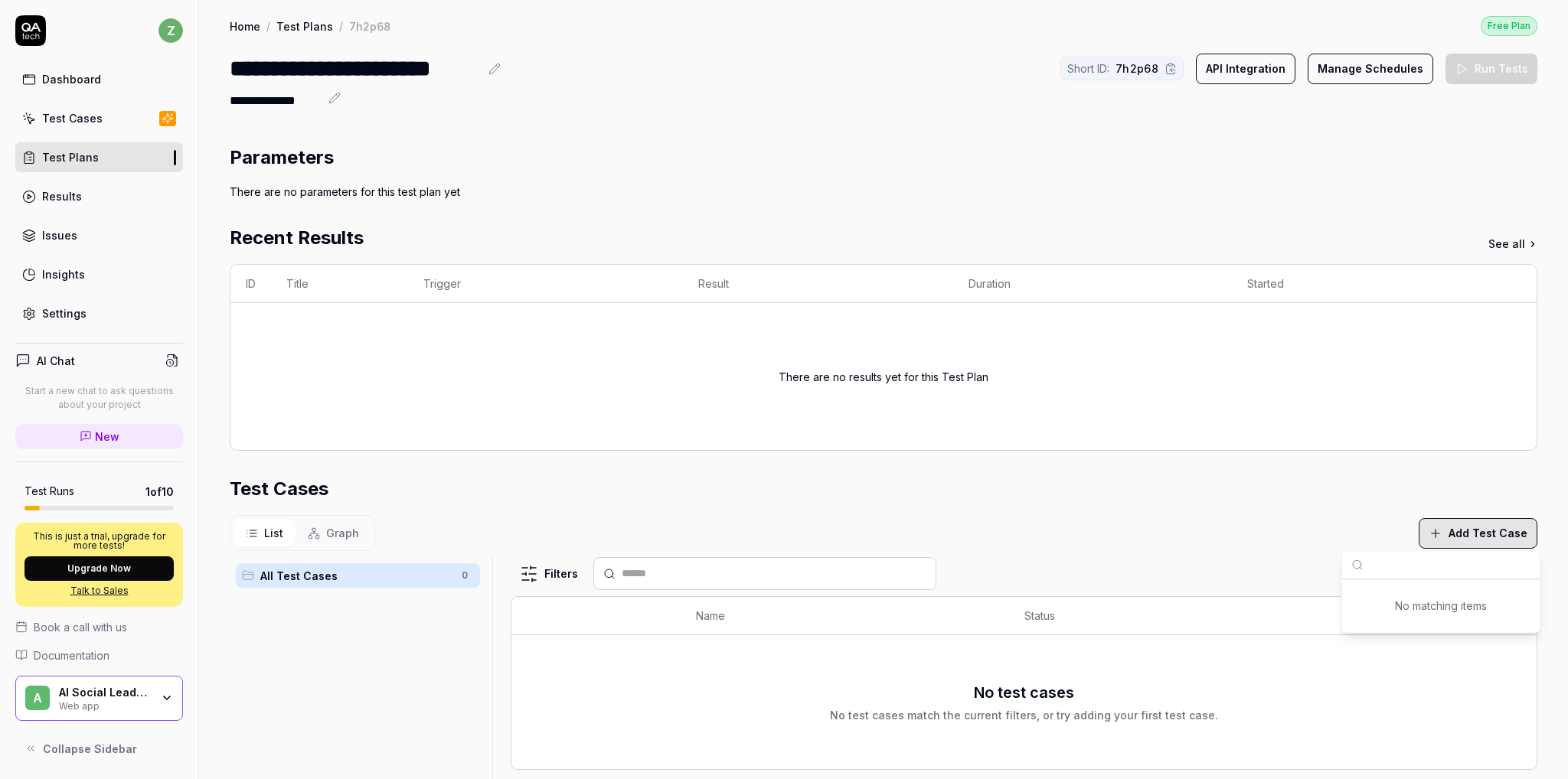
click at [518, 364] on div "There are no results yet for this Test Plan" at bounding box center [883, 376] width 1275 height 110
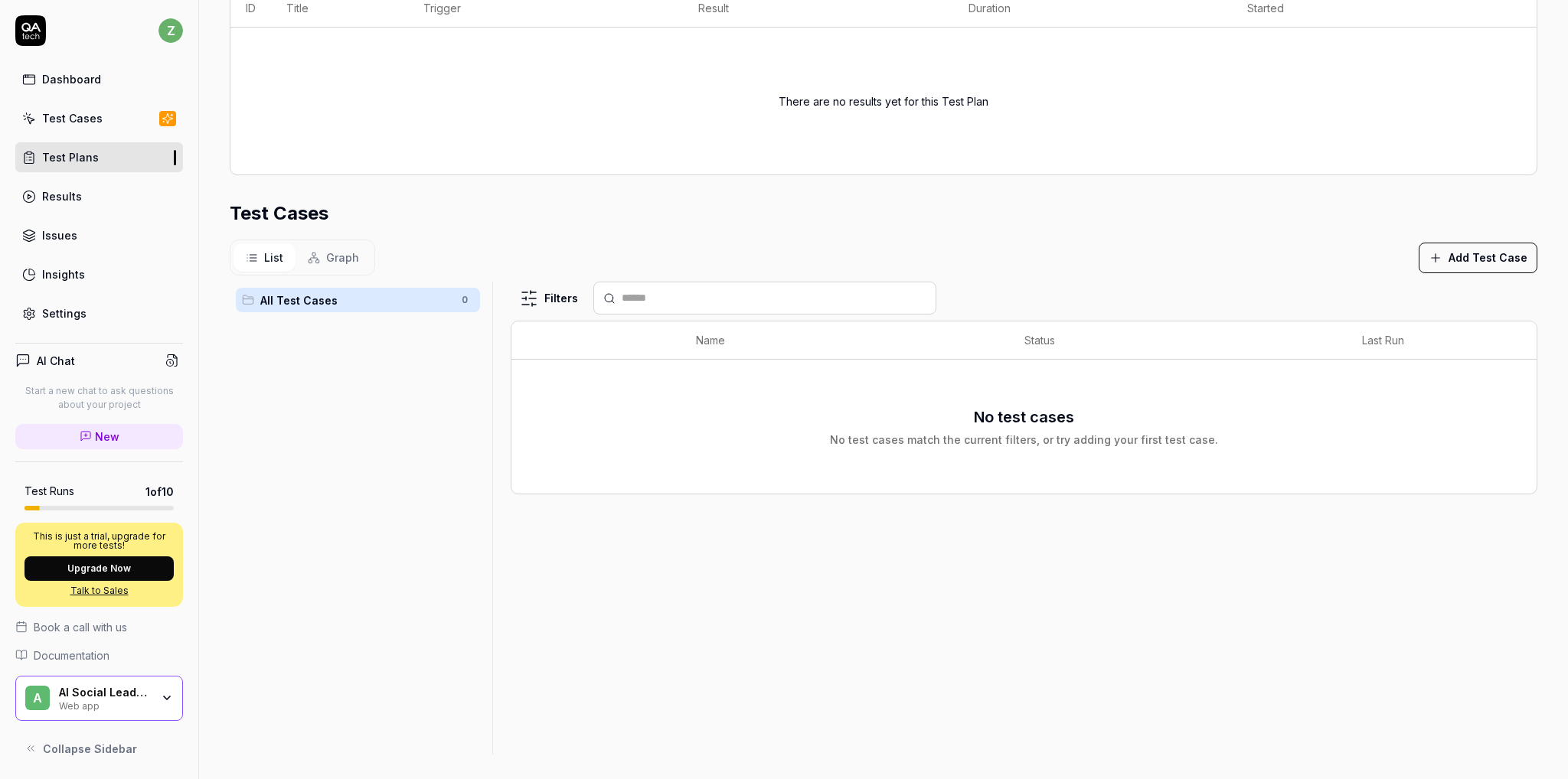
scroll to position [280, 0]
click at [1442, 246] on button "Add Test Case" at bounding box center [1478, 253] width 119 height 31
click at [1414, 287] on input "text" at bounding box center [1449, 284] width 161 height 27
type input "test1"
click at [1010, 245] on div "List Graph Add Test Case" at bounding box center [883, 253] width 1307 height 36
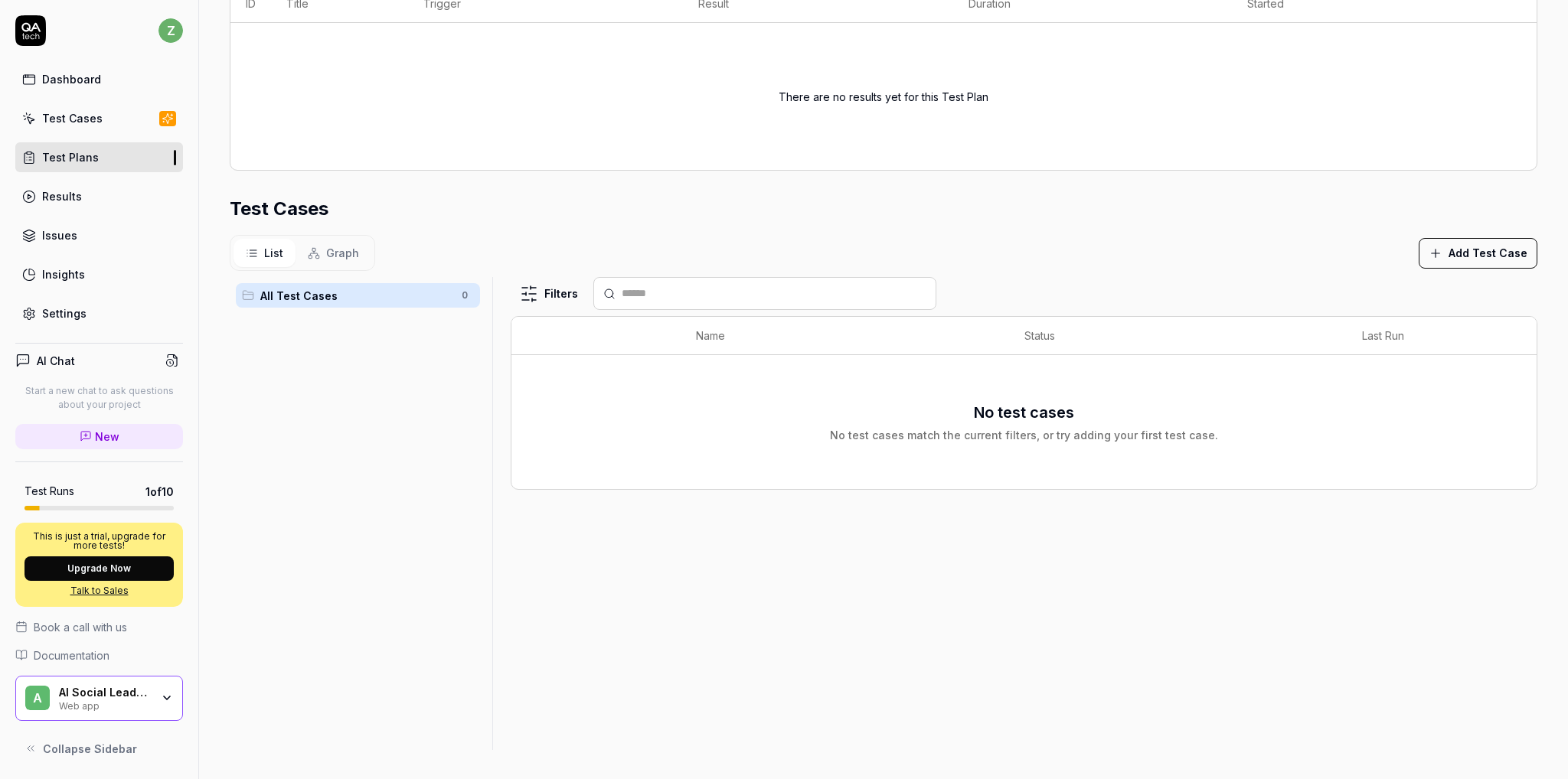
scroll to position [51, 0]
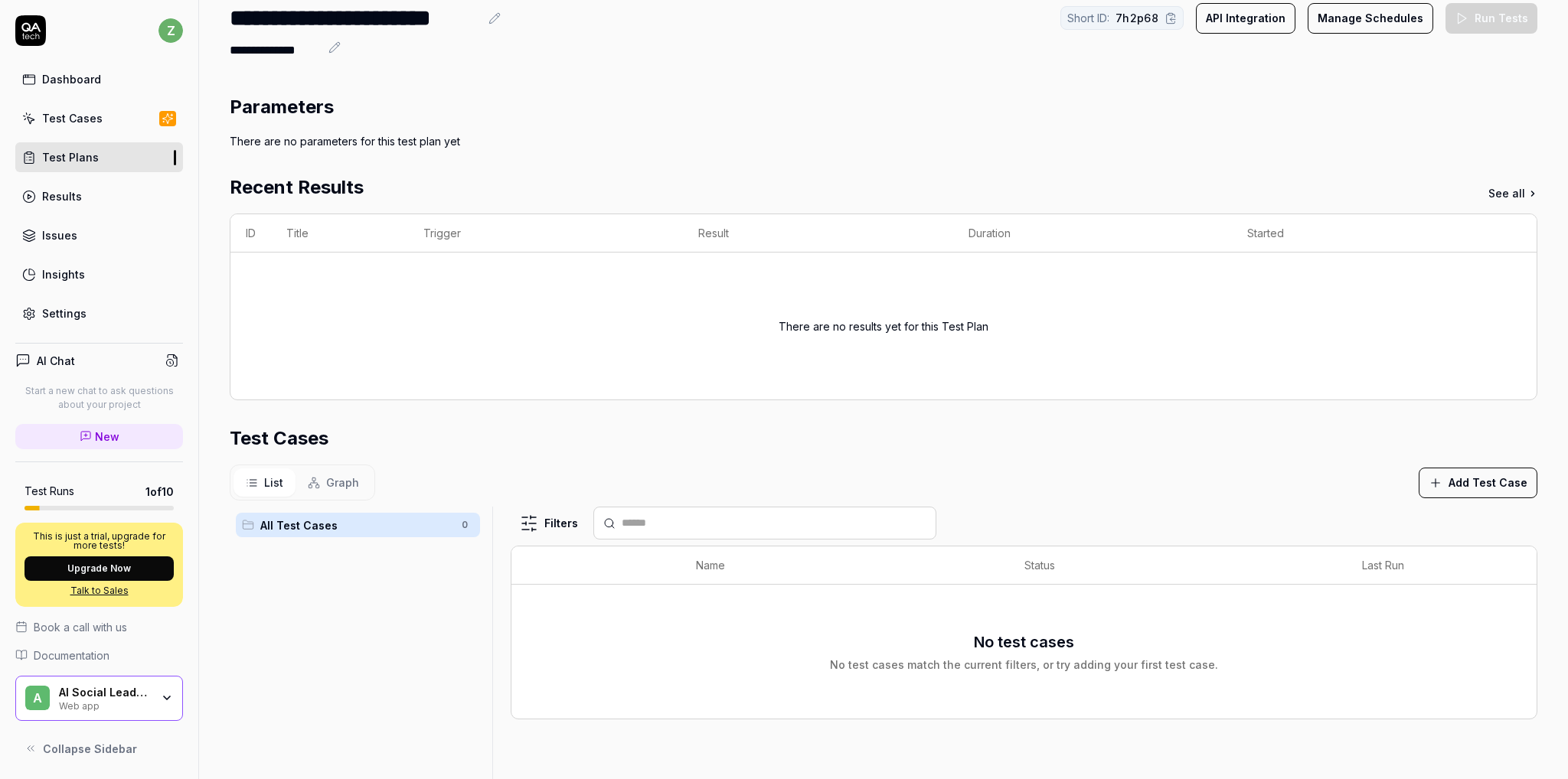
click at [88, 119] on div "Test Cases" at bounding box center [72, 118] width 60 height 16
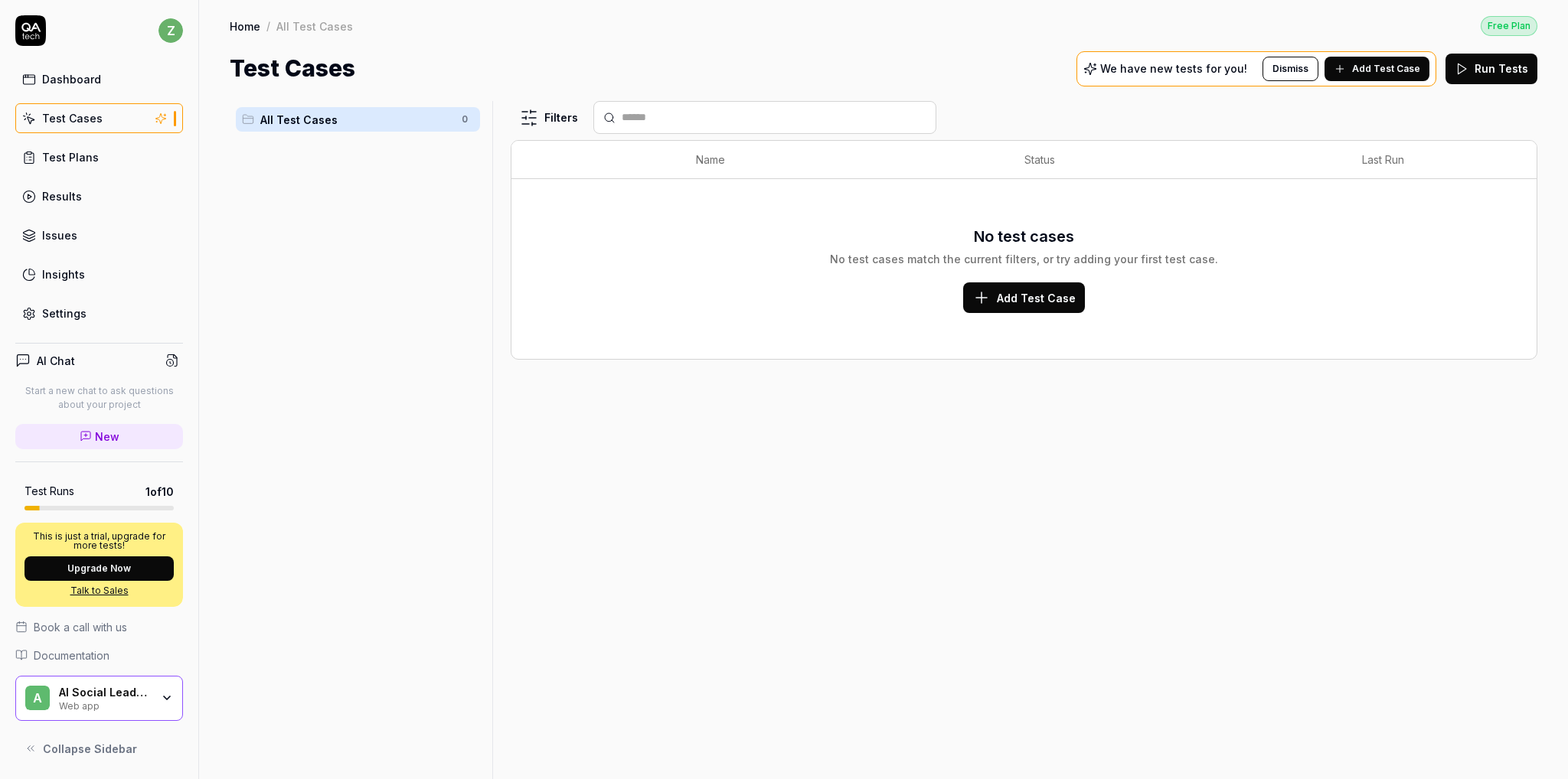
click at [1390, 68] on span "Add Test Case" at bounding box center [1386, 69] width 68 height 14
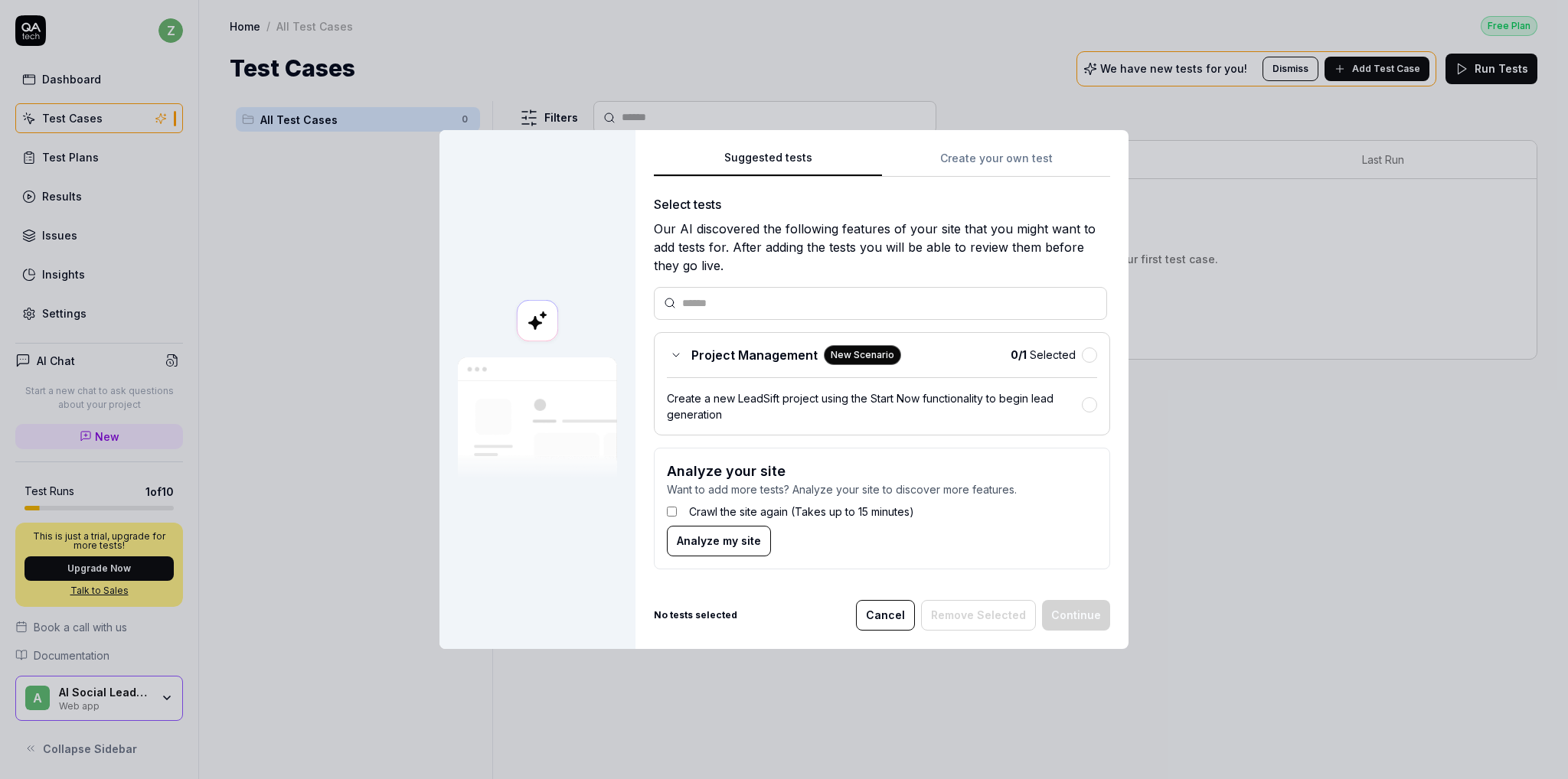
click at [743, 295] on input "text" at bounding box center [889, 303] width 415 height 16
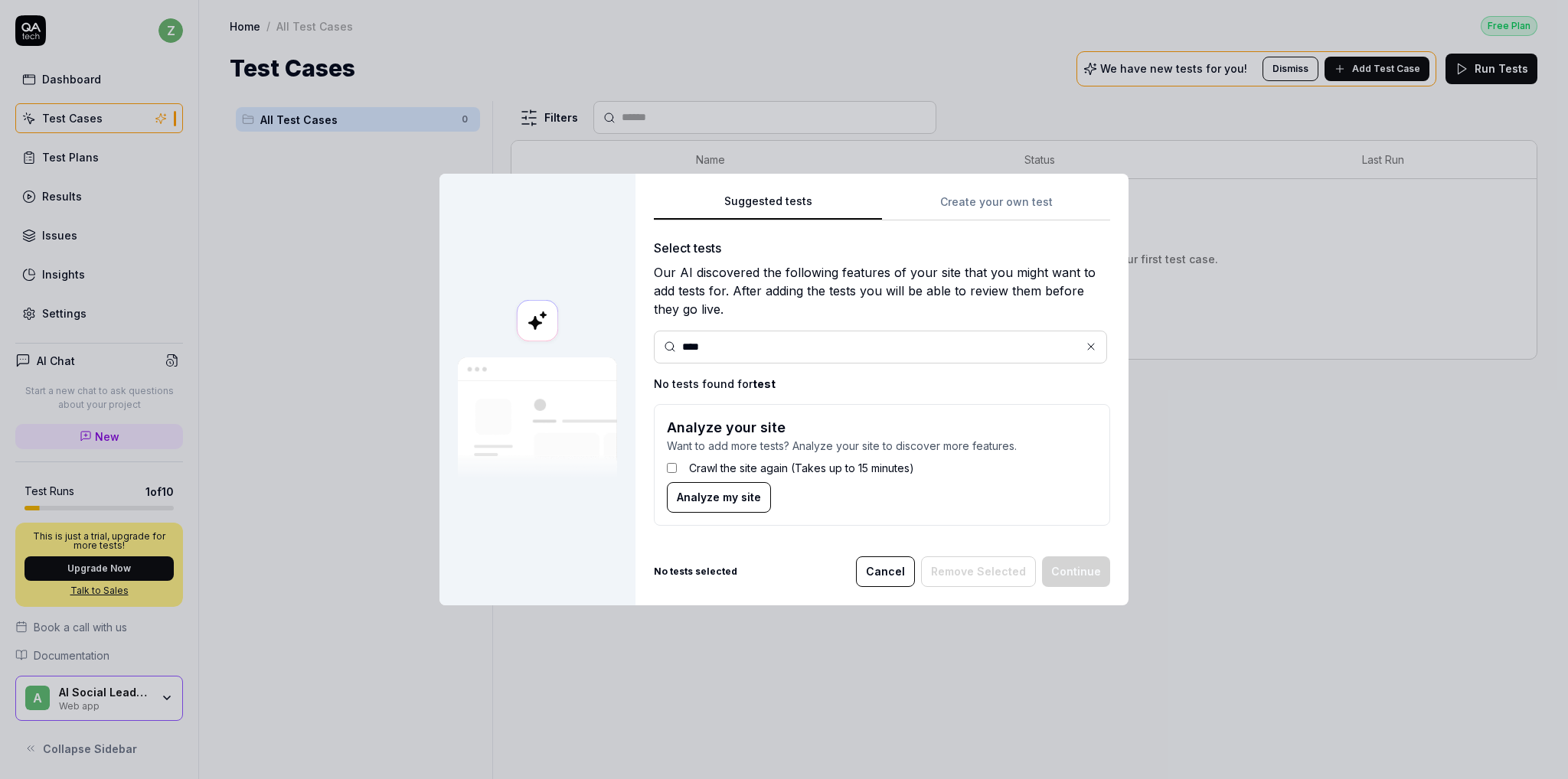
type input "****"
click at [744, 500] on span "Analyze my site" at bounding box center [719, 497] width 85 height 16
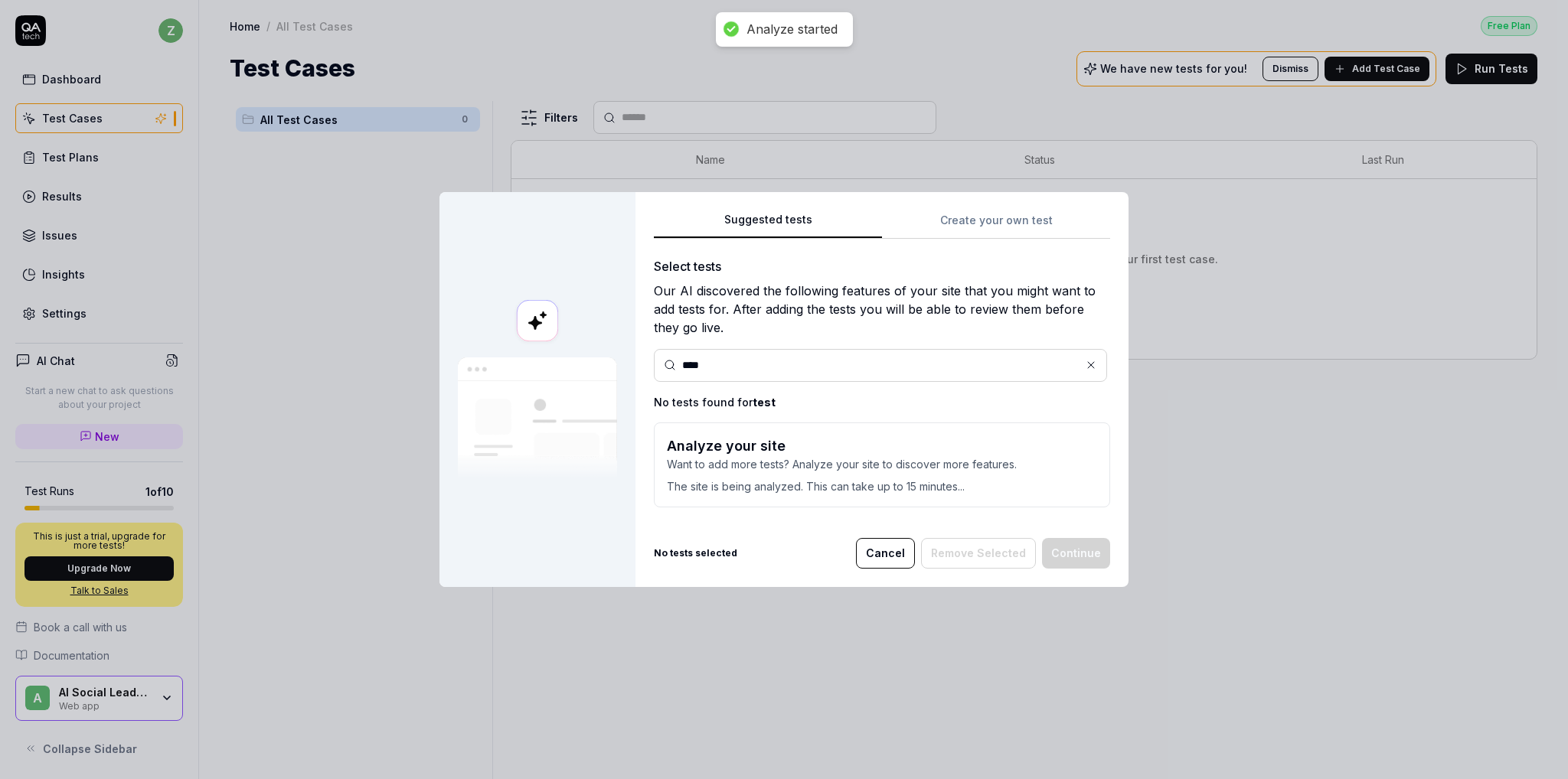
click at [912, 469] on p "Want to add more tests? Analyze your site to discover more features." at bounding box center [881, 464] width 430 height 16
click at [958, 509] on div "Select tests Our AI discovered the following features of your site that you mig…" at bounding box center [881, 388] width 456 height 262
click at [709, 554] on b "No tests selected" at bounding box center [695, 553] width 84 height 14
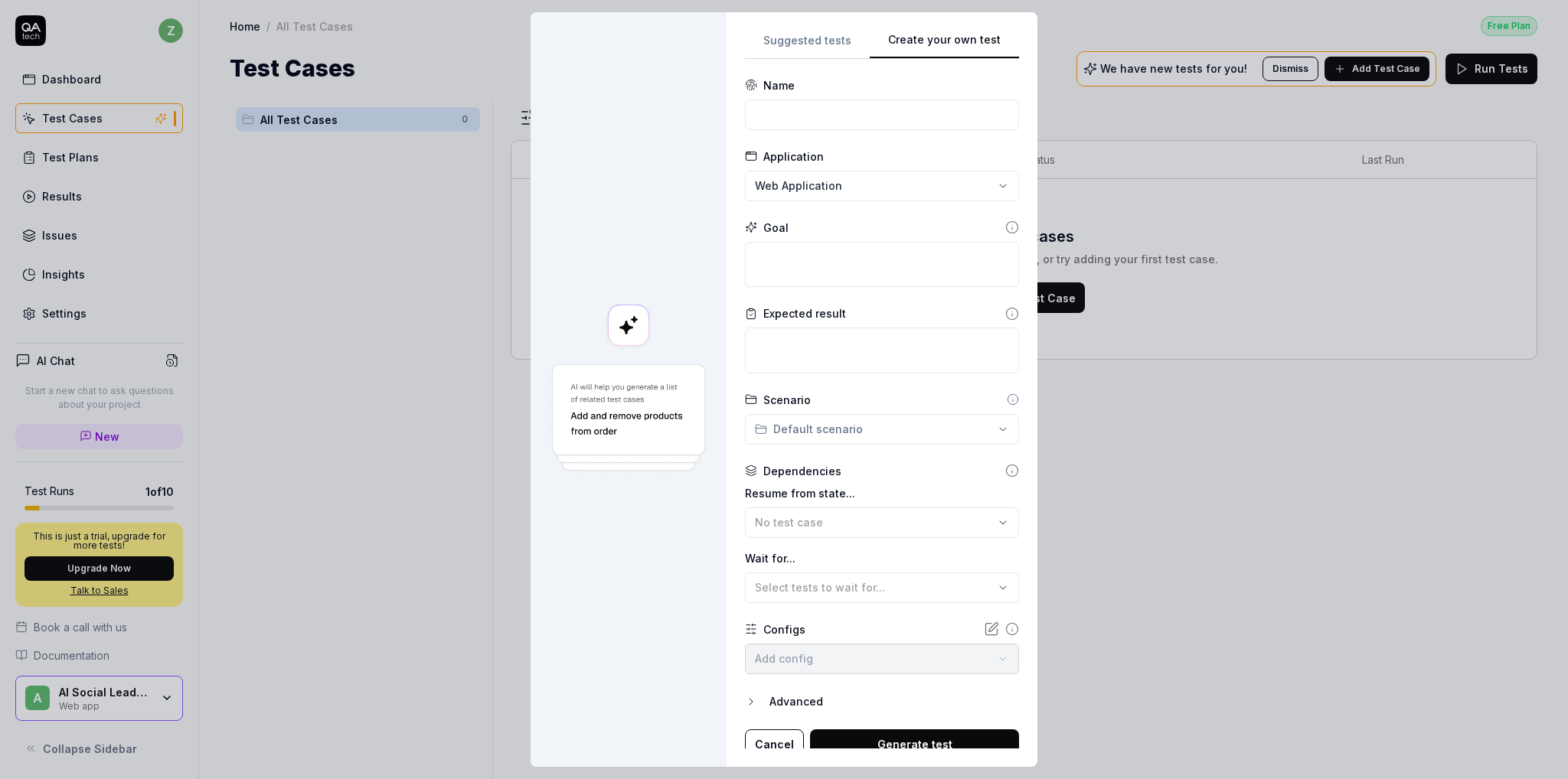
click at [1017, 220] on div "Suggested tests Create your own test Name Application Web Application Goal Expe…" at bounding box center [881, 390] width 310 height 755
click at [814, 36] on div "**********" at bounding box center [784, 390] width 1568 height 779
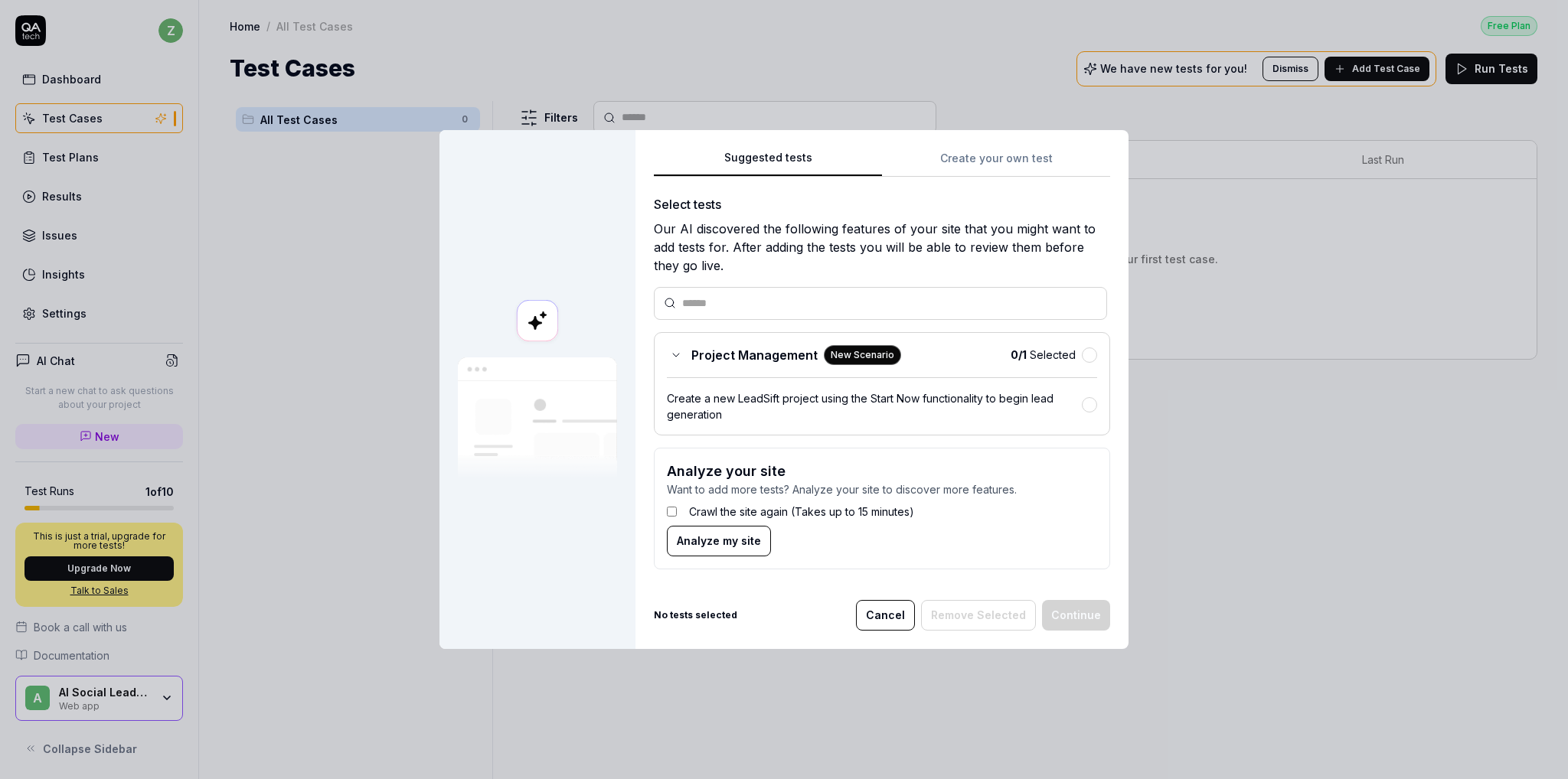
click at [830, 392] on div "Create a new LeadSift project using the Start Now functionality to begin lead g…" at bounding box center [874, 406] width 415 height 32
click at [1080, 619] on button "Continue" at bounding box center [1075, 615] width 68 height 31
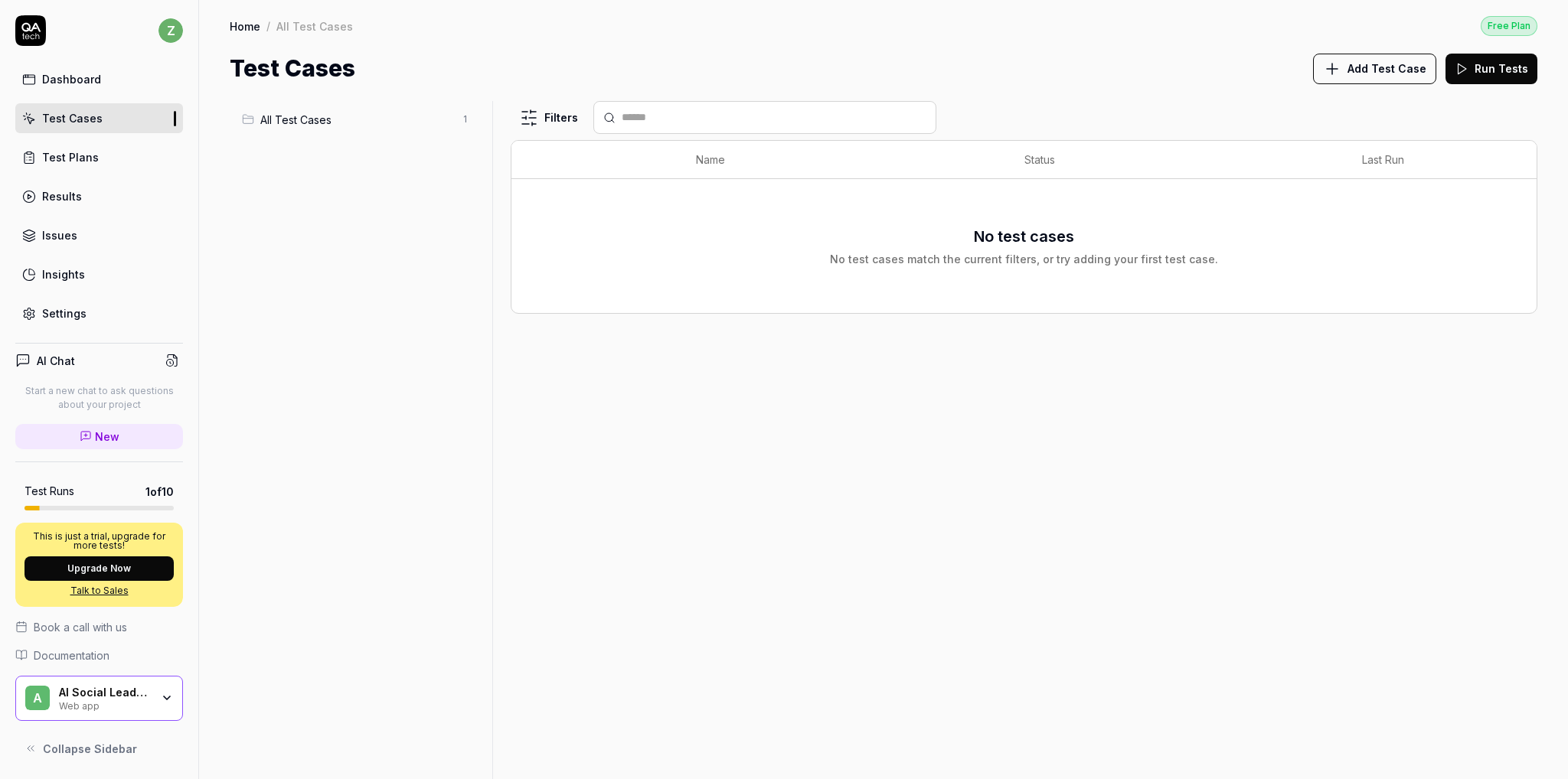
click at [391, 120] on span "All Test Cases" at bounding box center [356, 119] width 192 height 16
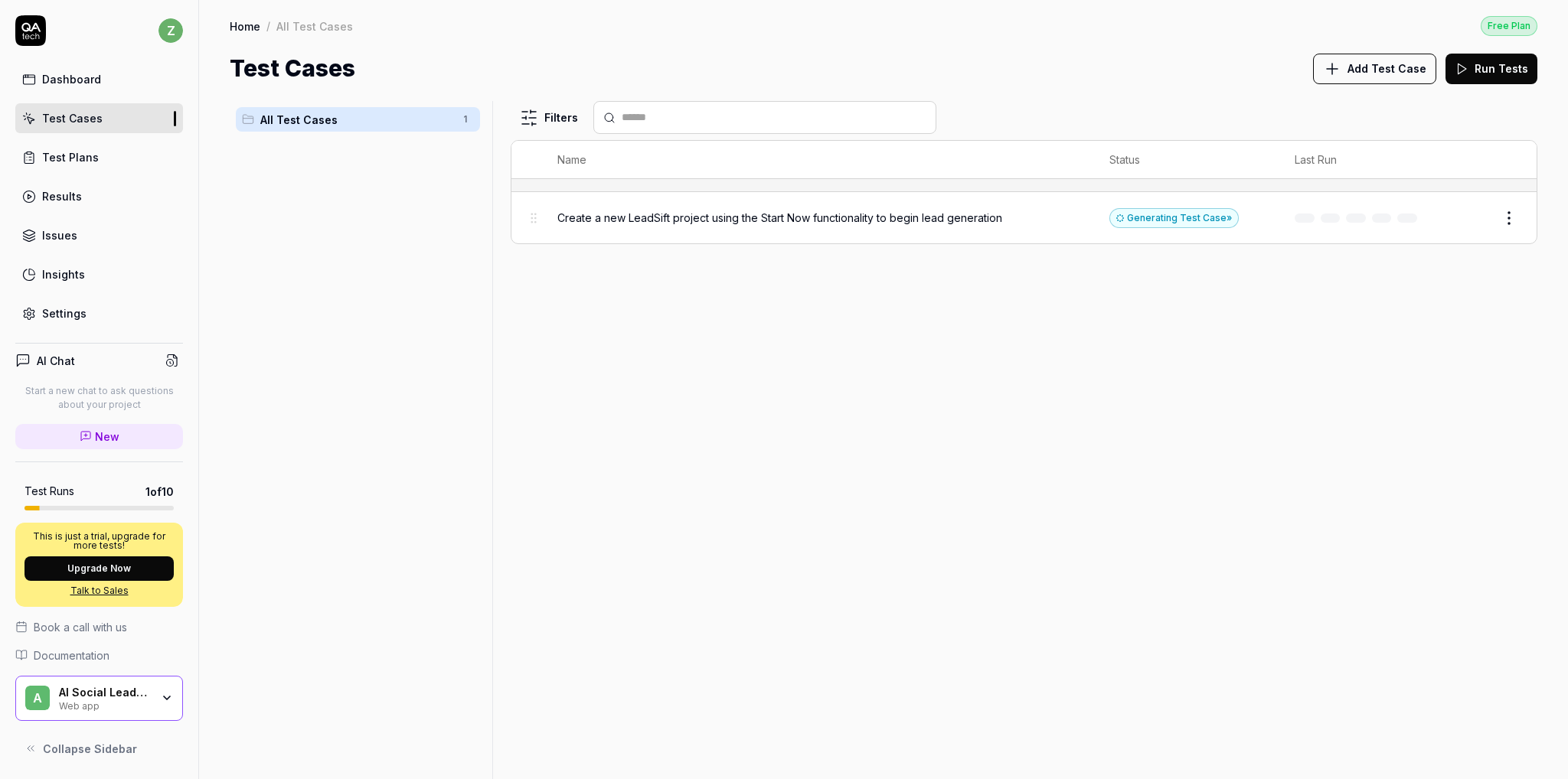
click at [1477, 218] on button "Edit" at bounding box center [1471, 218] width 37 height 24
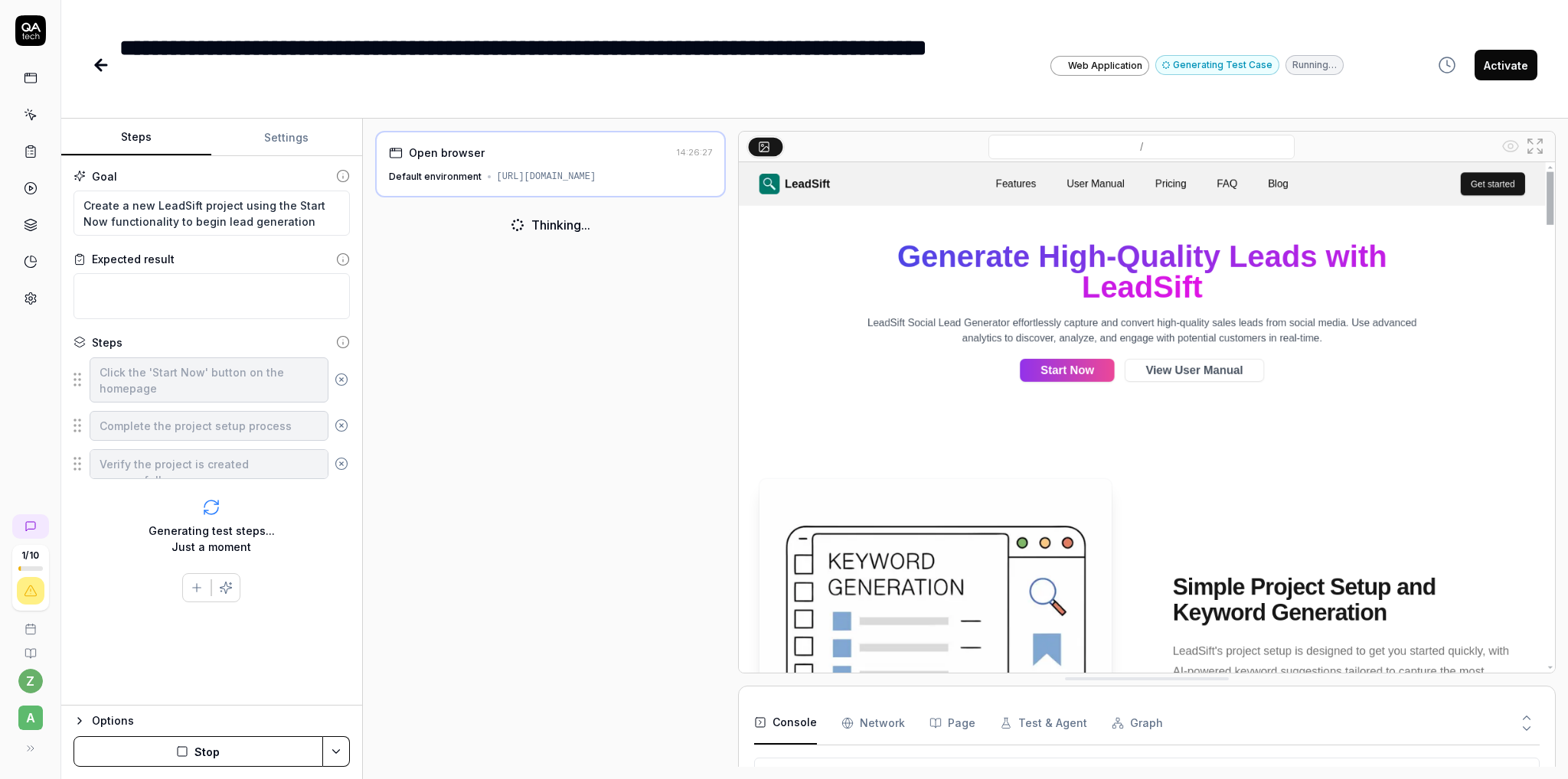
scroll to position [43, 0]
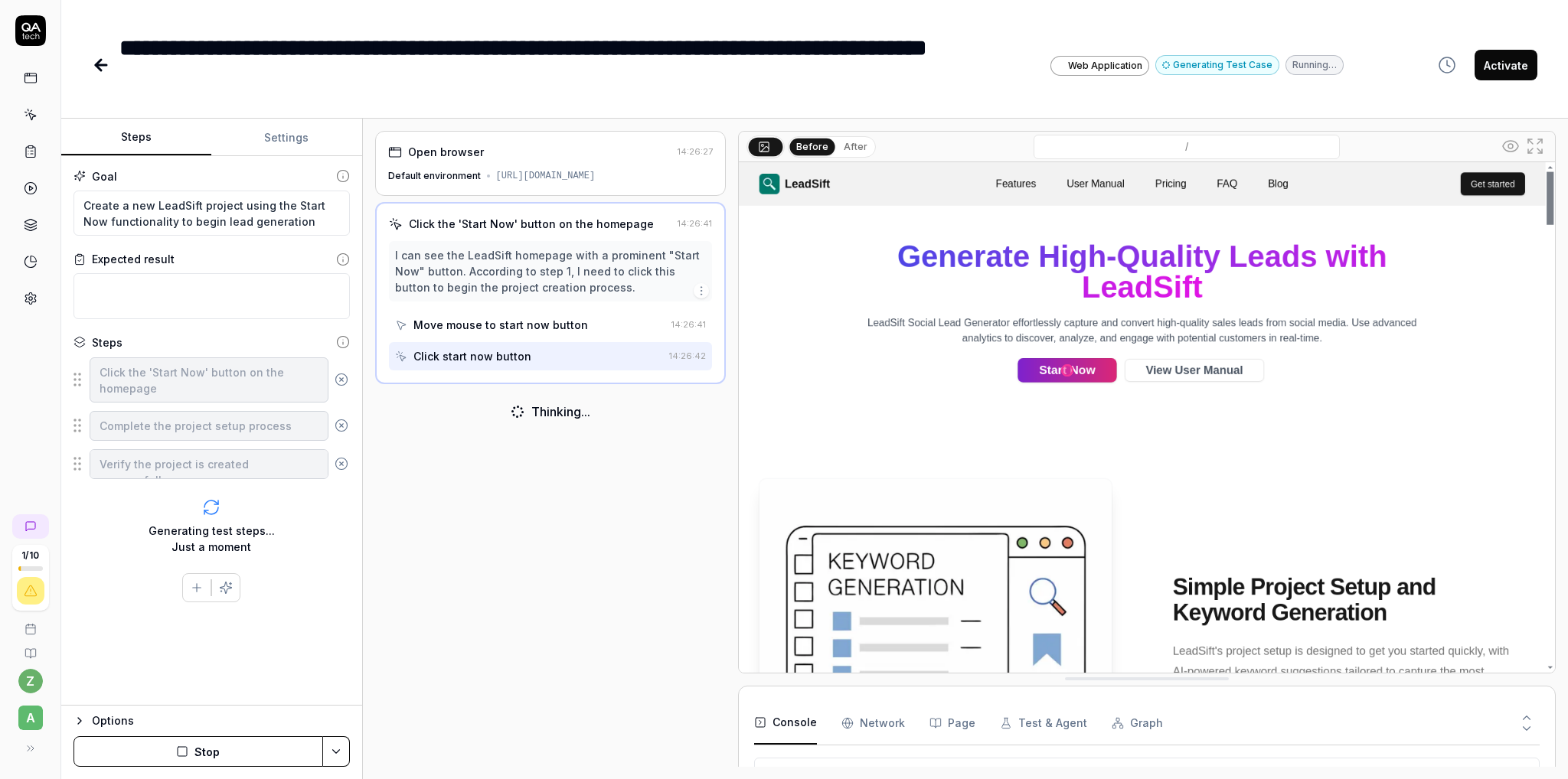
click at [101, 64] on icon at bounding box center [102, 65] width 19 height 19
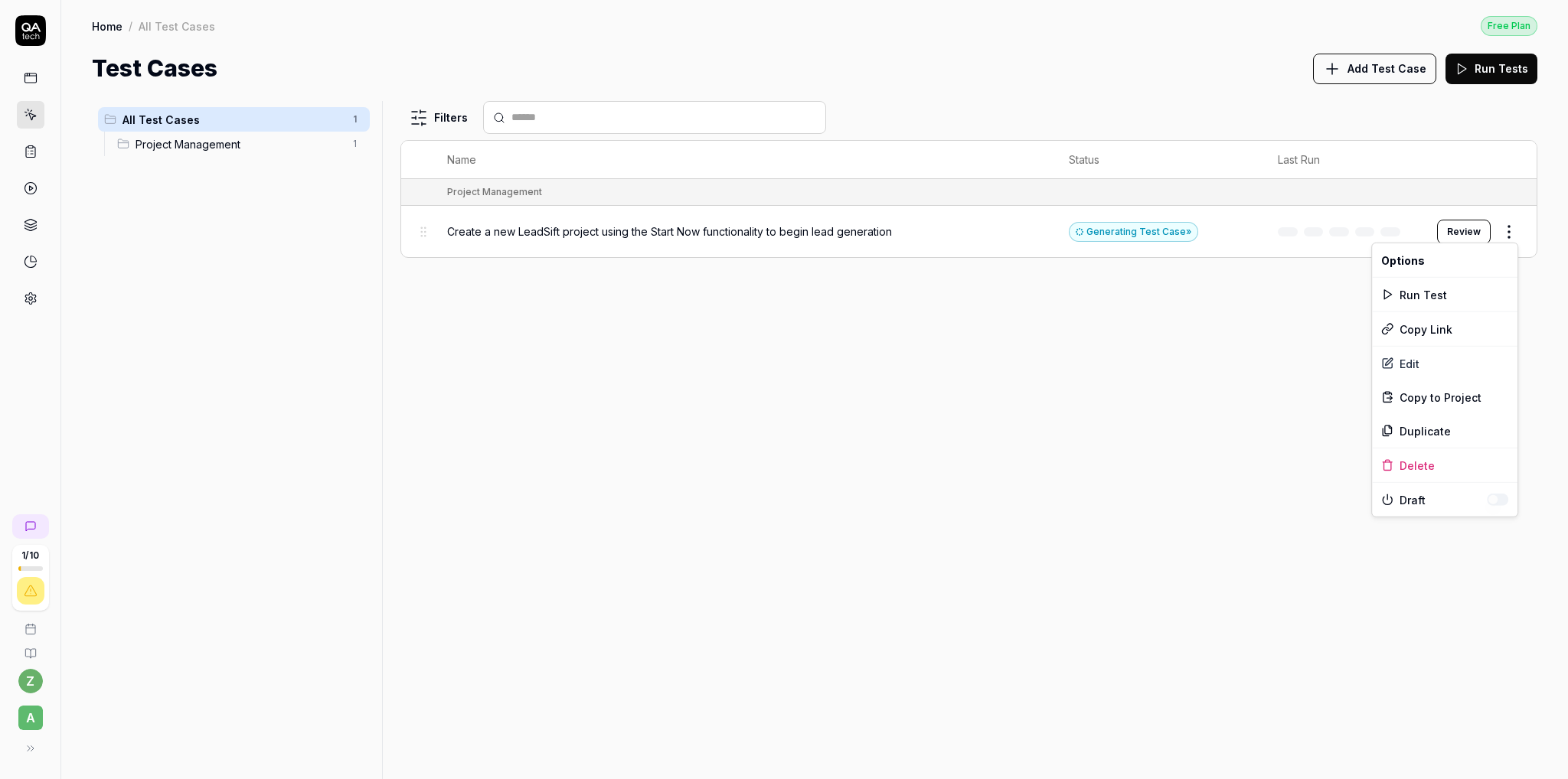
click at [1506, 228] on html "1 / 10 z A Home / All Test Cases Free Plan Home / All Test Cases Free Plan Test…" at bounding box center [784, 390] width 1568 height 779
click at [1456, 291] on div "Run Test" at bounding box center [1444, 294] width 146 height 34
click at [1510, 65] on button "Run Tests" at bounding box center [1491, 69] width 92 height 31
click at [1473, 231] on button "Review" at bounding box center [1463, 232] width 54 height 24
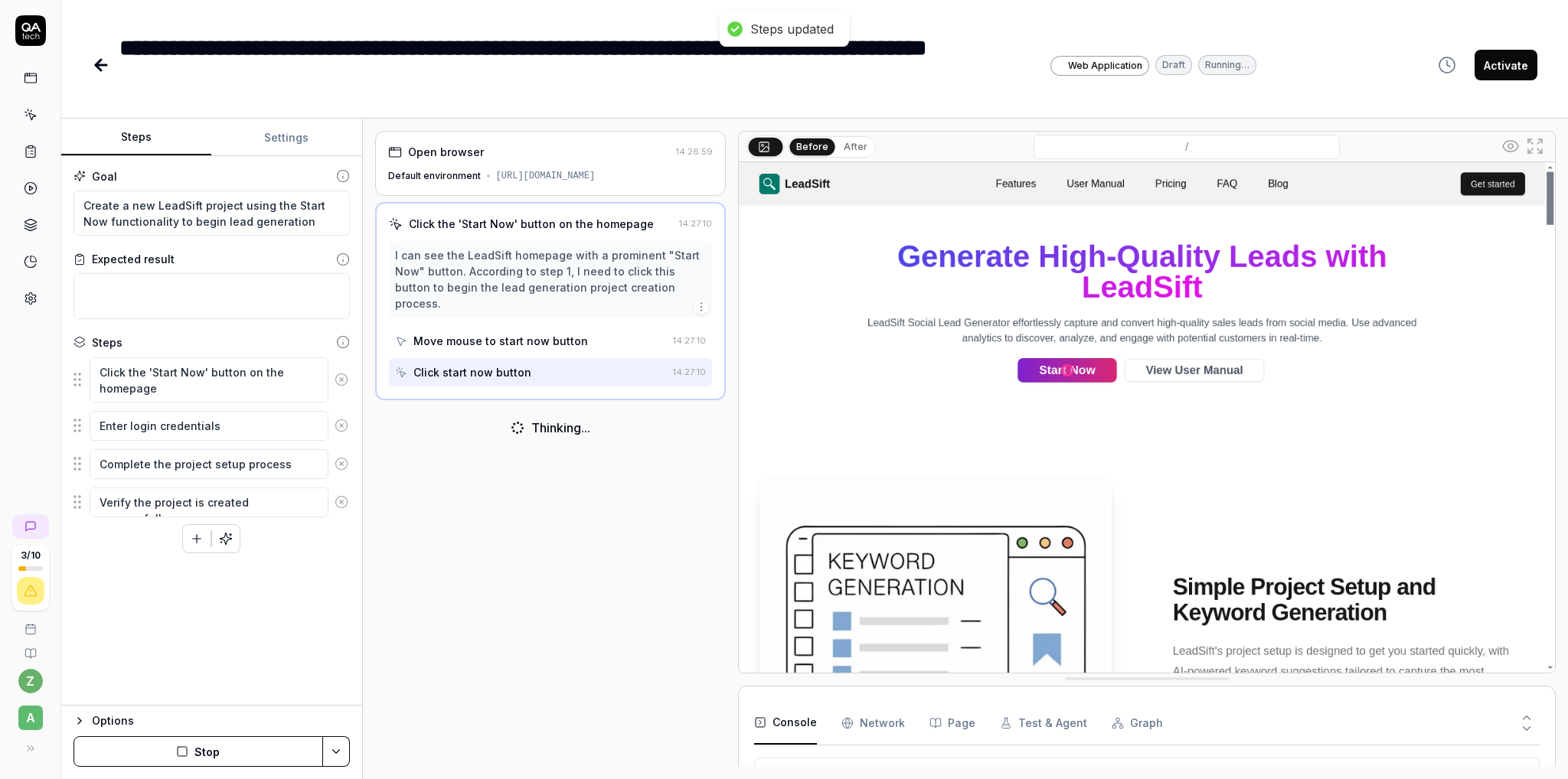
scroll to position [43, 0]
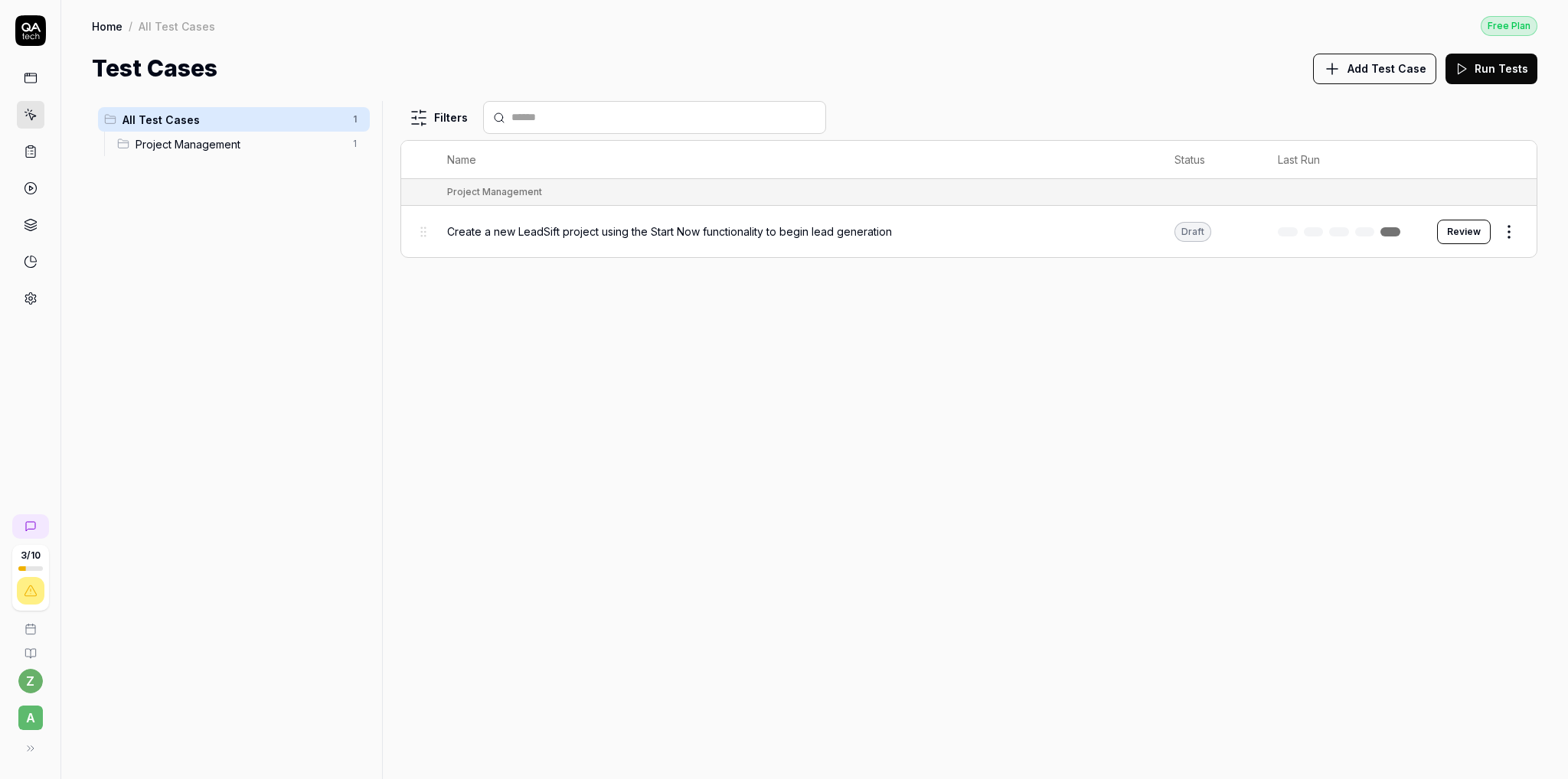
click at [1512, 233] on html "3 / 10 z A Home / All Test Cases Free Plan Home / All Test Cases Free Plan Test…" at bounding box center [784, 390] width 1568 height 779
click at [1405, 359] on div "Edit" at bounding box center [1444, 364] width 146 height 34
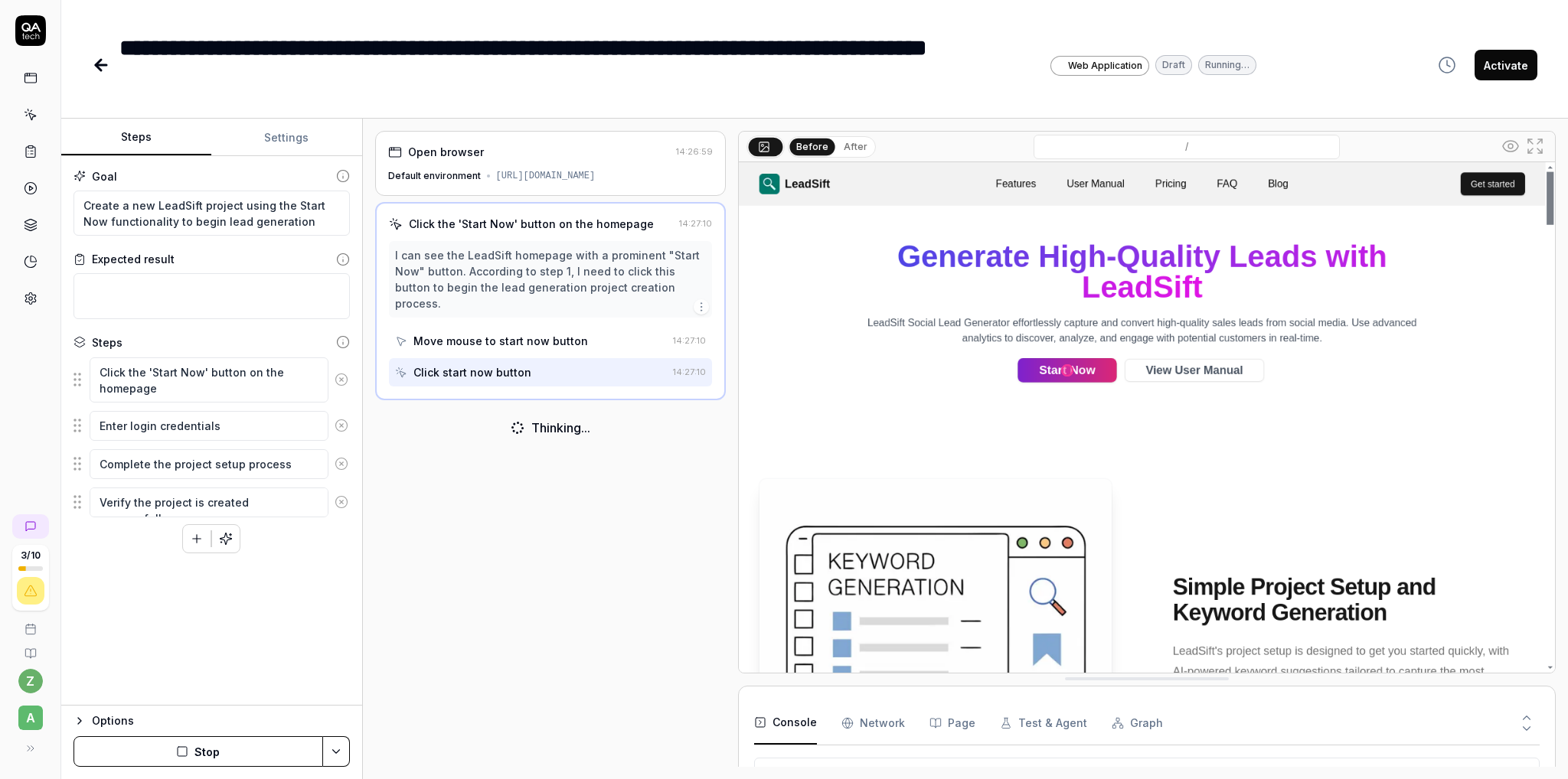
scroll to position [100, 0]
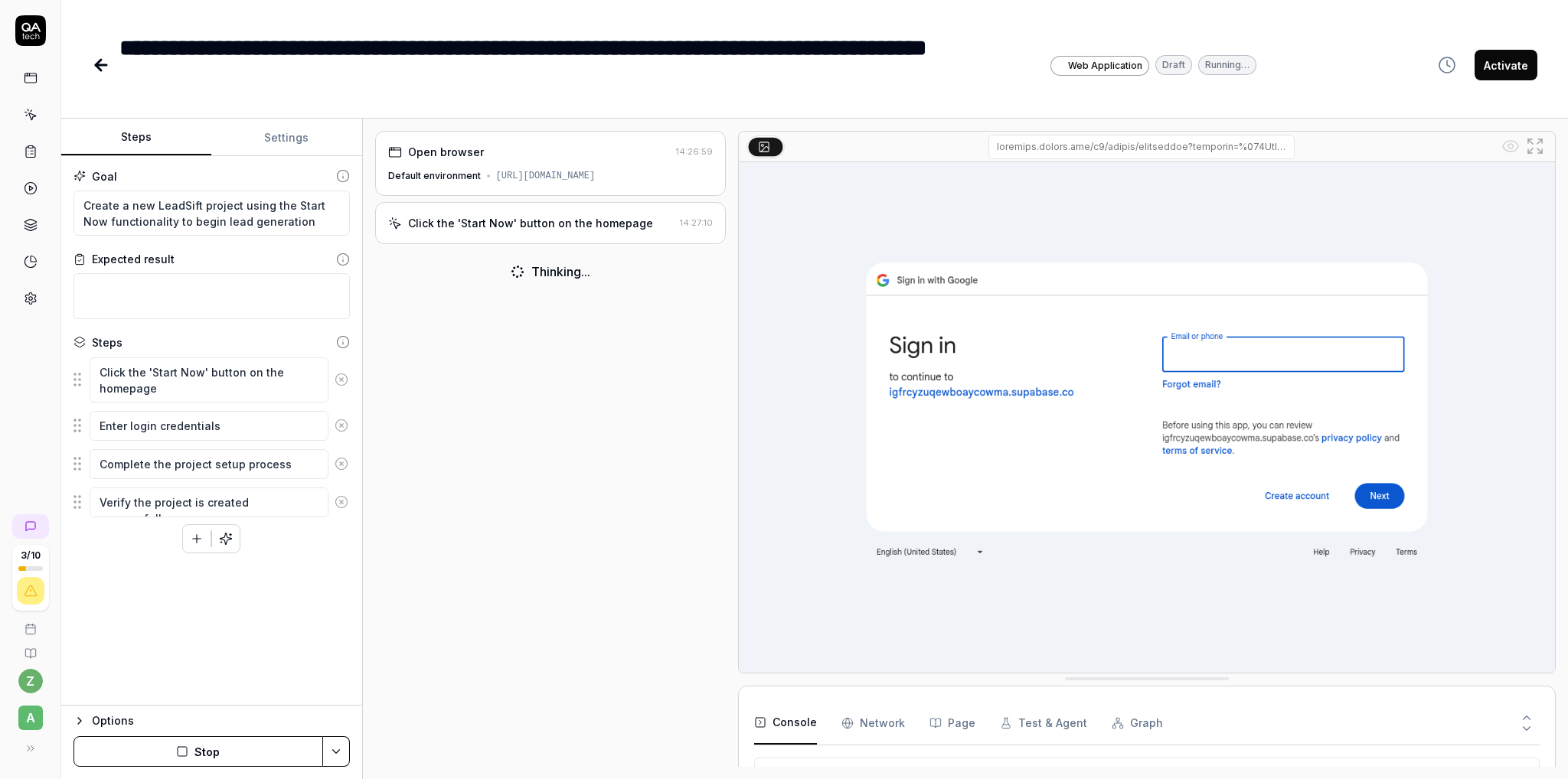
type textarea "*"
click at [265, 148] on button "Settings" at bounding box center [286, 137] width 150 height 37
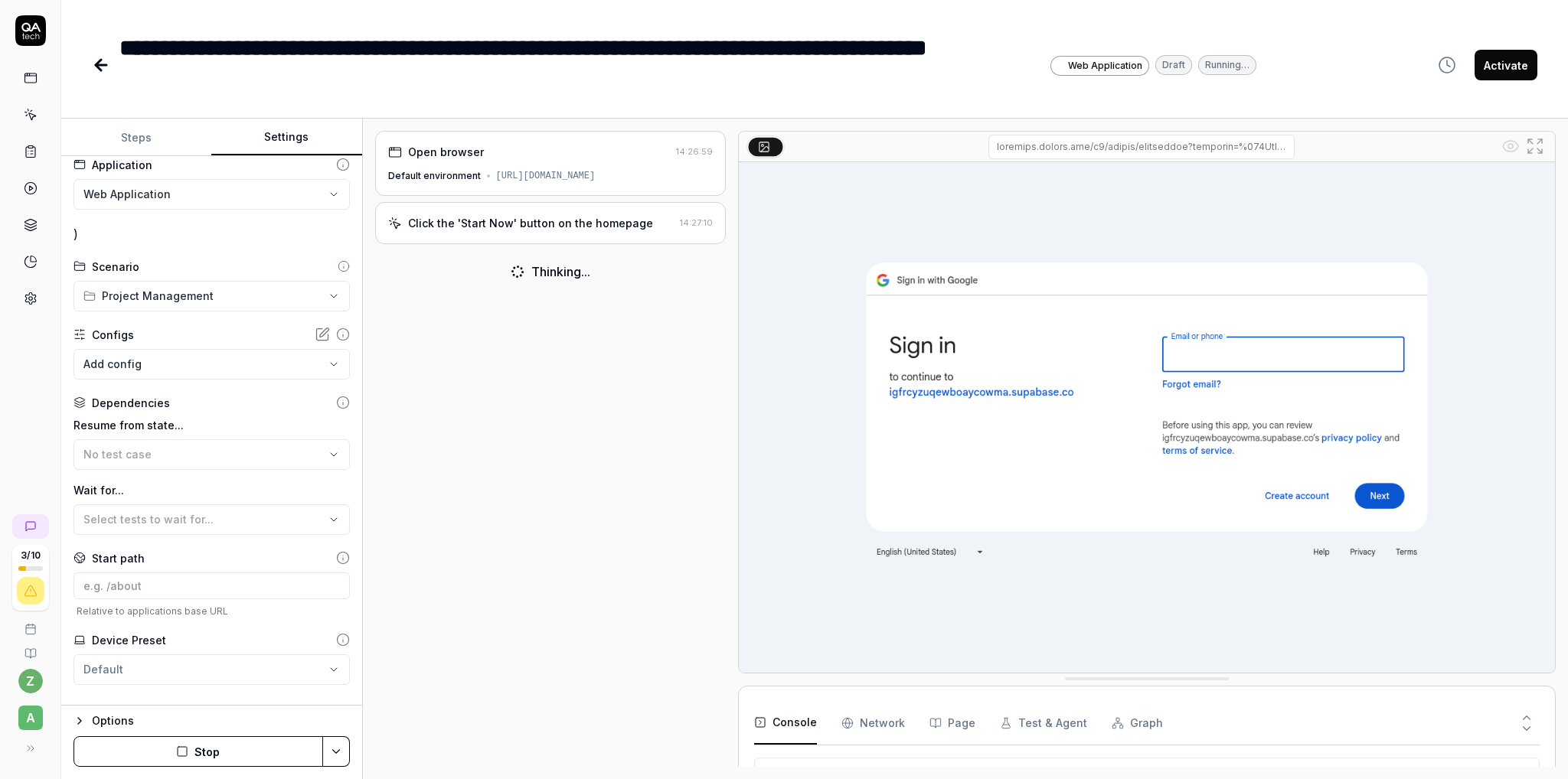
scroll to position [70, 0]
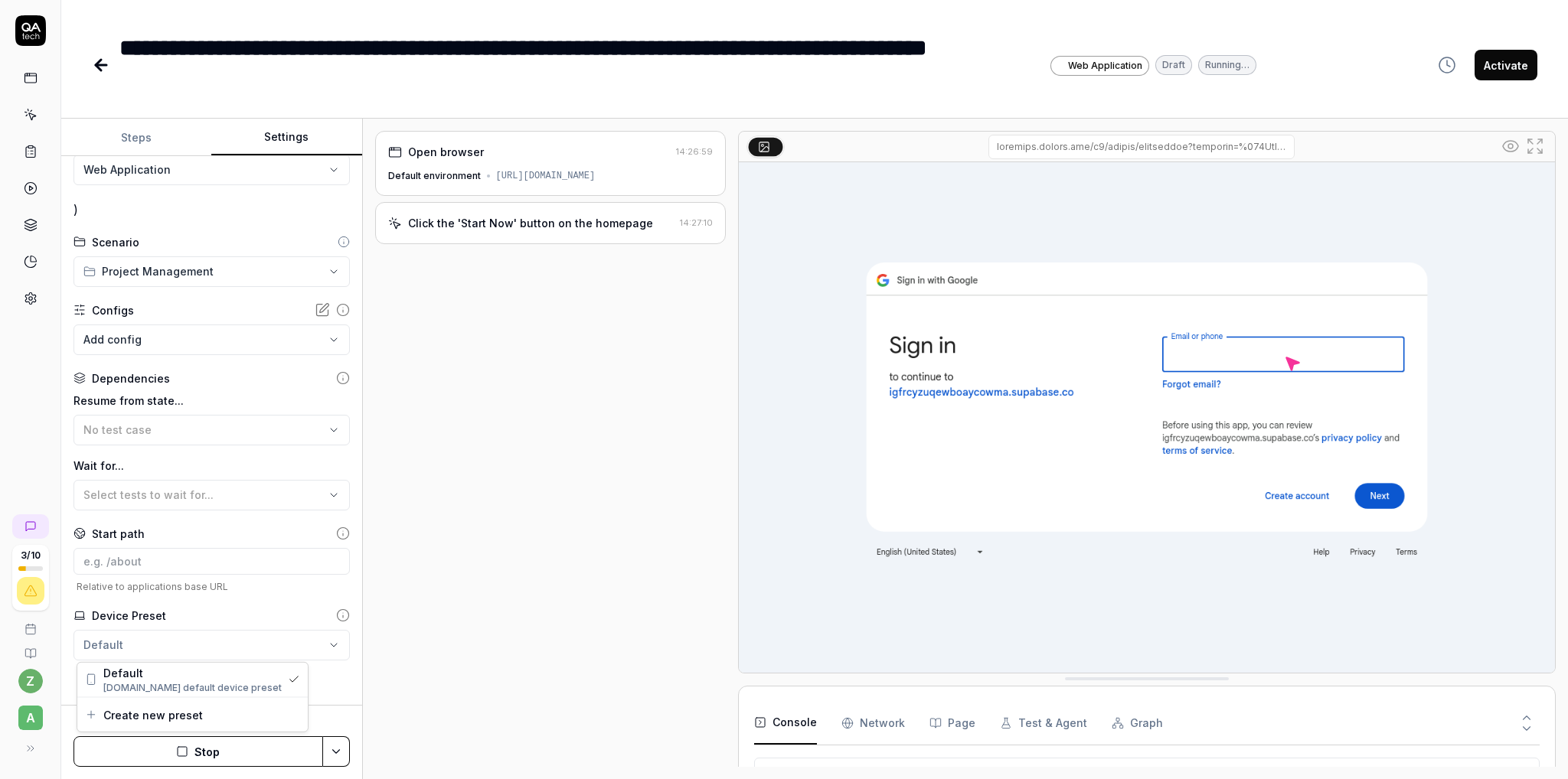
click at [187, 647] on html "**********" at bounding box center [784, 390] width 1568 height 779
click at [183, 680] on span "[DOMAIN_NAME] default device preset" at bounding box center [193, 687] width 179 height 14
click at [225, 631] on html "**********" at bounding box center [784, 390] width 1568 height 779
drag, startPoint x: 171, startPoint y: 616, endPoint x: 88, endPoint y: 615, distance: 83.0
click at [88, 615] on html "**********" at bounding box center [784, 390] width 1568 height 779
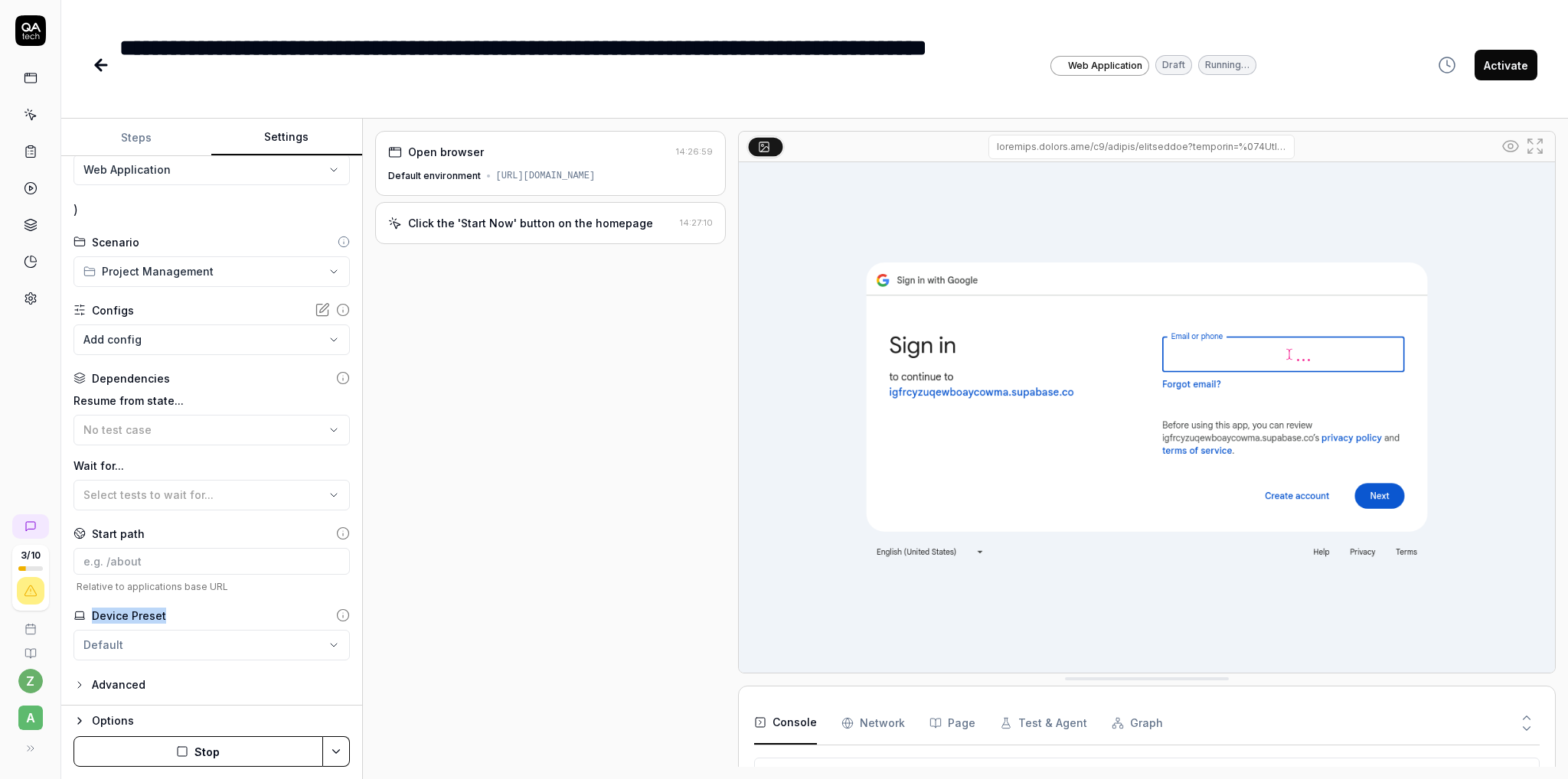
drag, startPoint x: 166, startPoint y: 612, endPoint x: 64, endPoint y: 613, distance: 102.0
click at [64, 613] on div "**********" at bounding box center [212, 431] width 301 height 549
copy div "Device Preset"
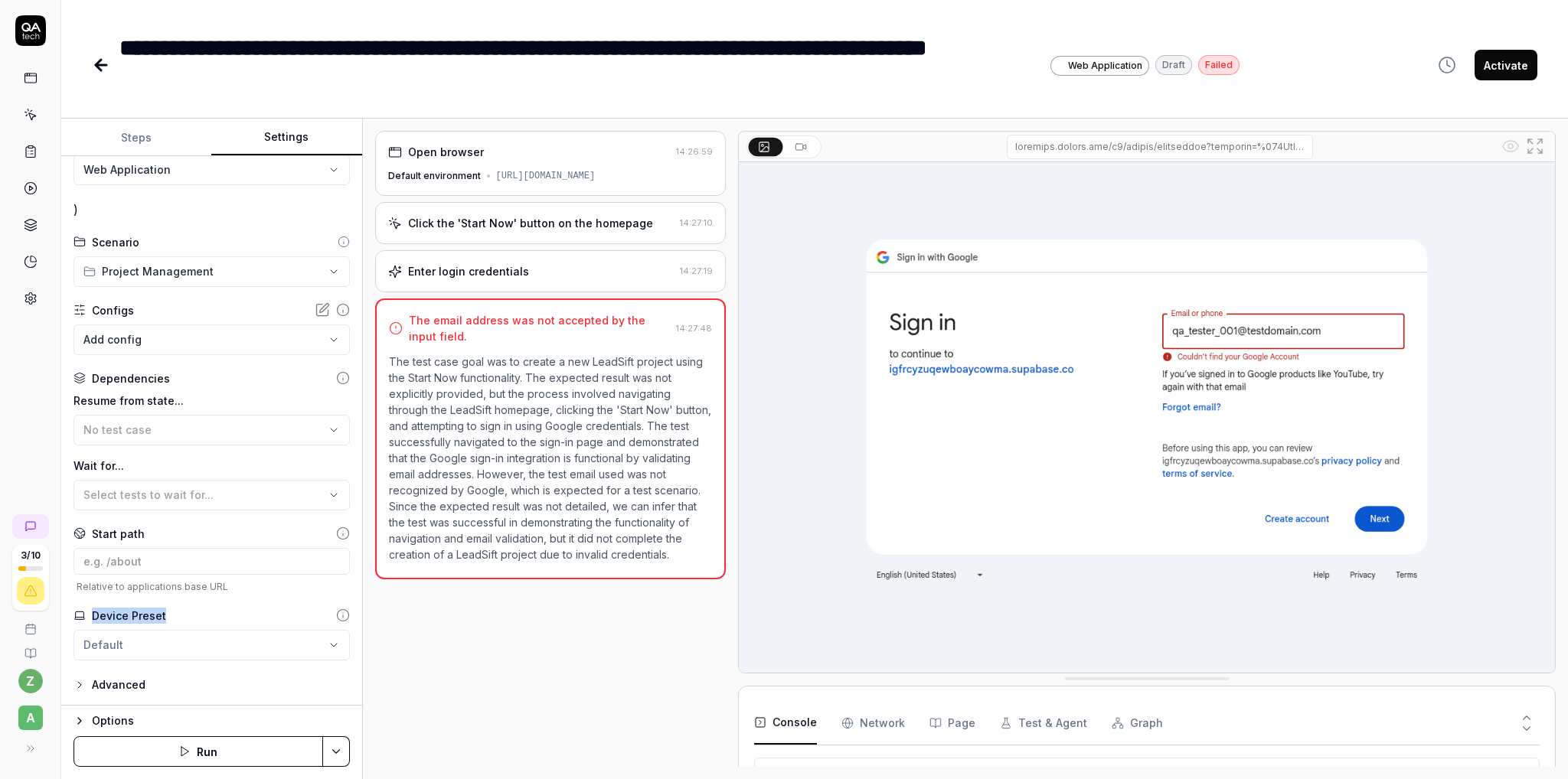
scroll to position [175, 0]
click at [101, 68] on icon at bounding box center [102, 65] width 19 height 19
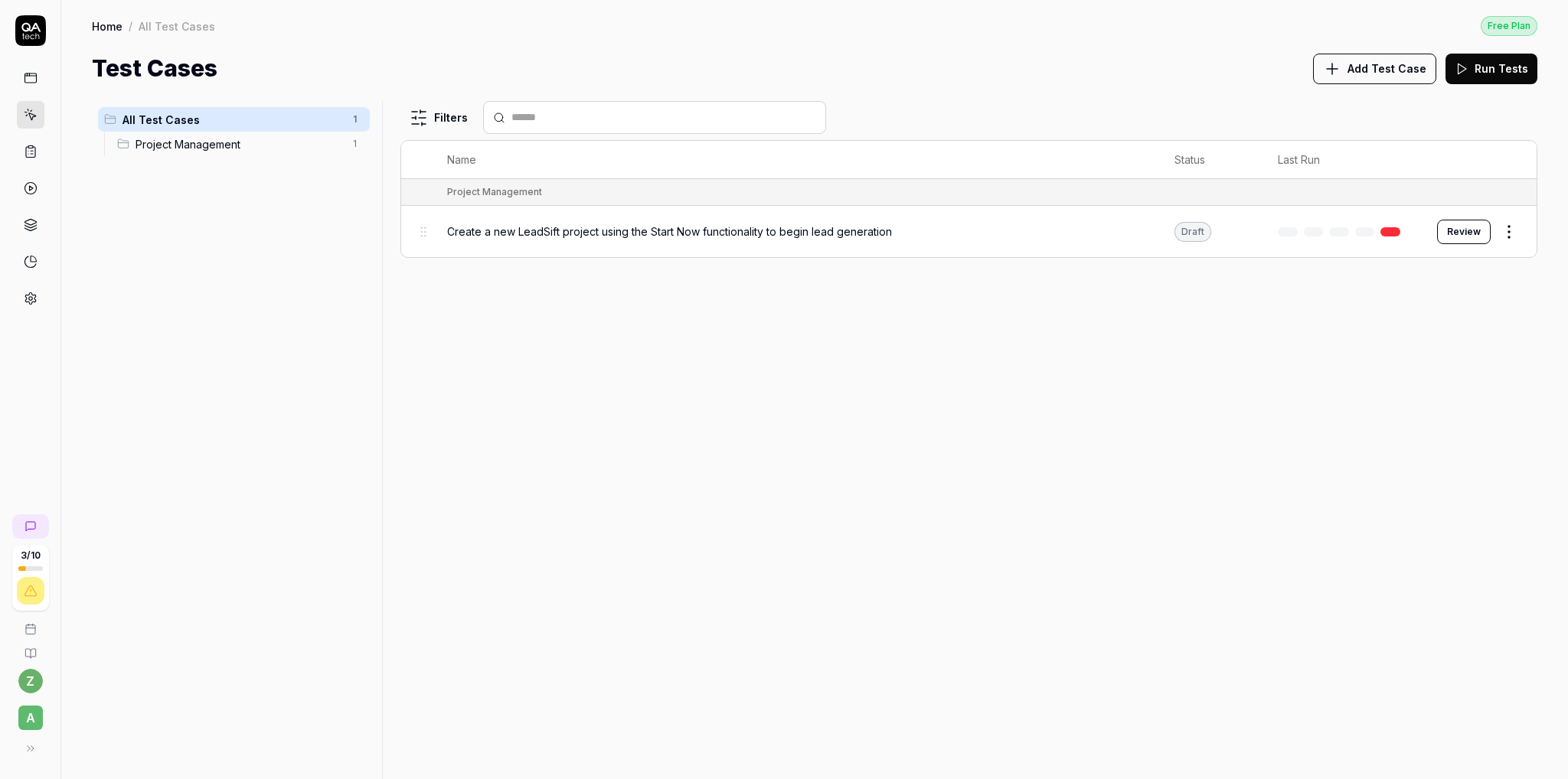
click at [991, 343] on div "Filters Name Status Last Run Project Management Create a new LeadSift project u…" at bounding box center [969, 439] width 1136 height 678
drag, startPoint x: 1164, startPoint y: 368, endPoint x: 769, endPoint y: 385, distance: 395.4
click at [1132, 379] on div "Filters Name Status Last Run Project Management Create a new LeadSift project u…" at bounding box center [969, 439] width 1136 height 678
